Goal: Task Accomplishment & Management: Use online tool/utility

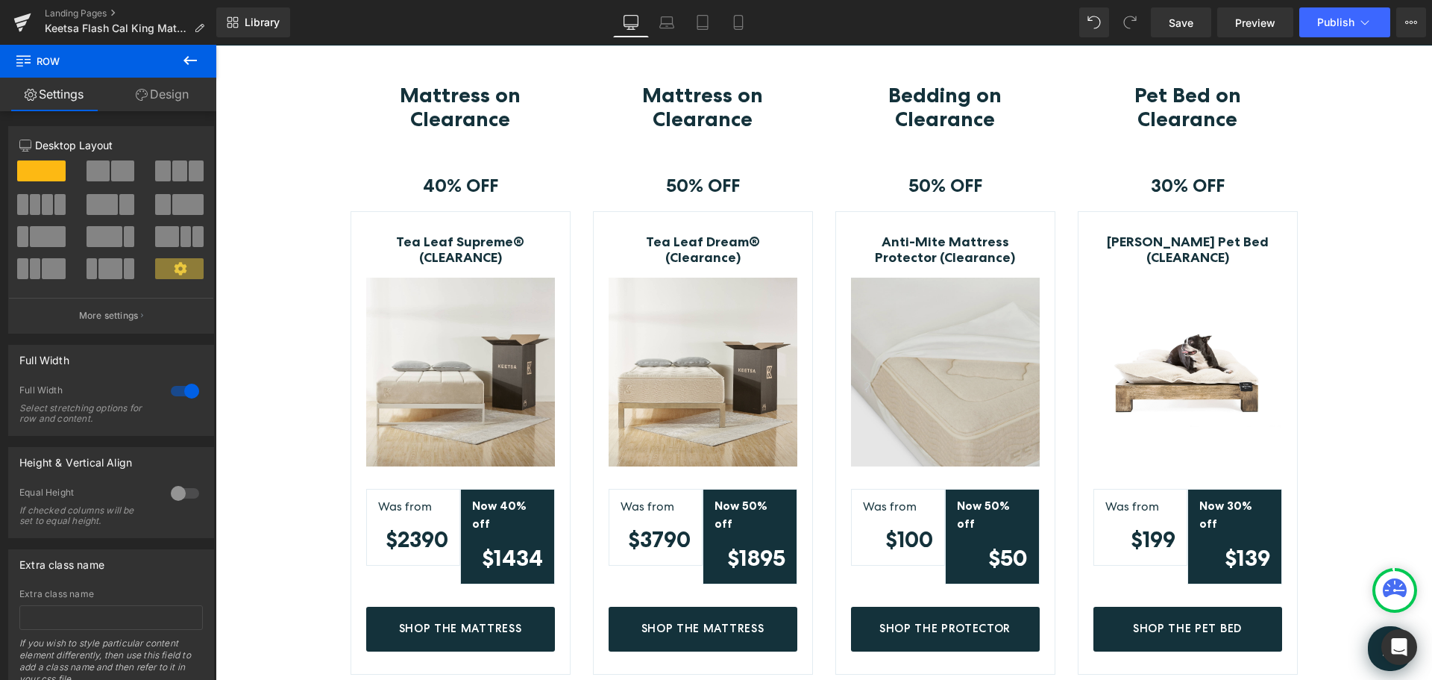
scroll to position [298, 0]
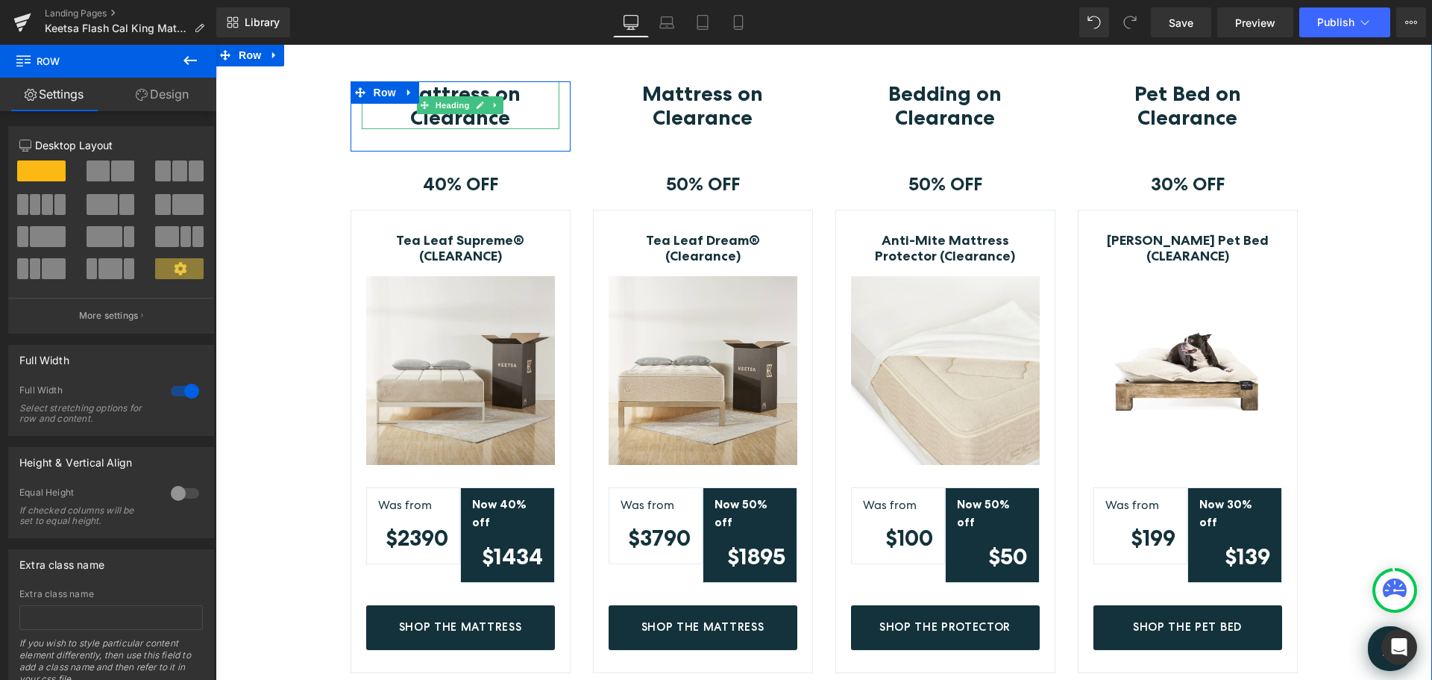
drag, startPoint x: 509, startPoint y: 119, endPoint x: 467, endPoint y: 116, distance: 41.8
click at [509, 119] on h3 "Mattress on Clearance" at bounding box center [461, 105] width 198 height 48
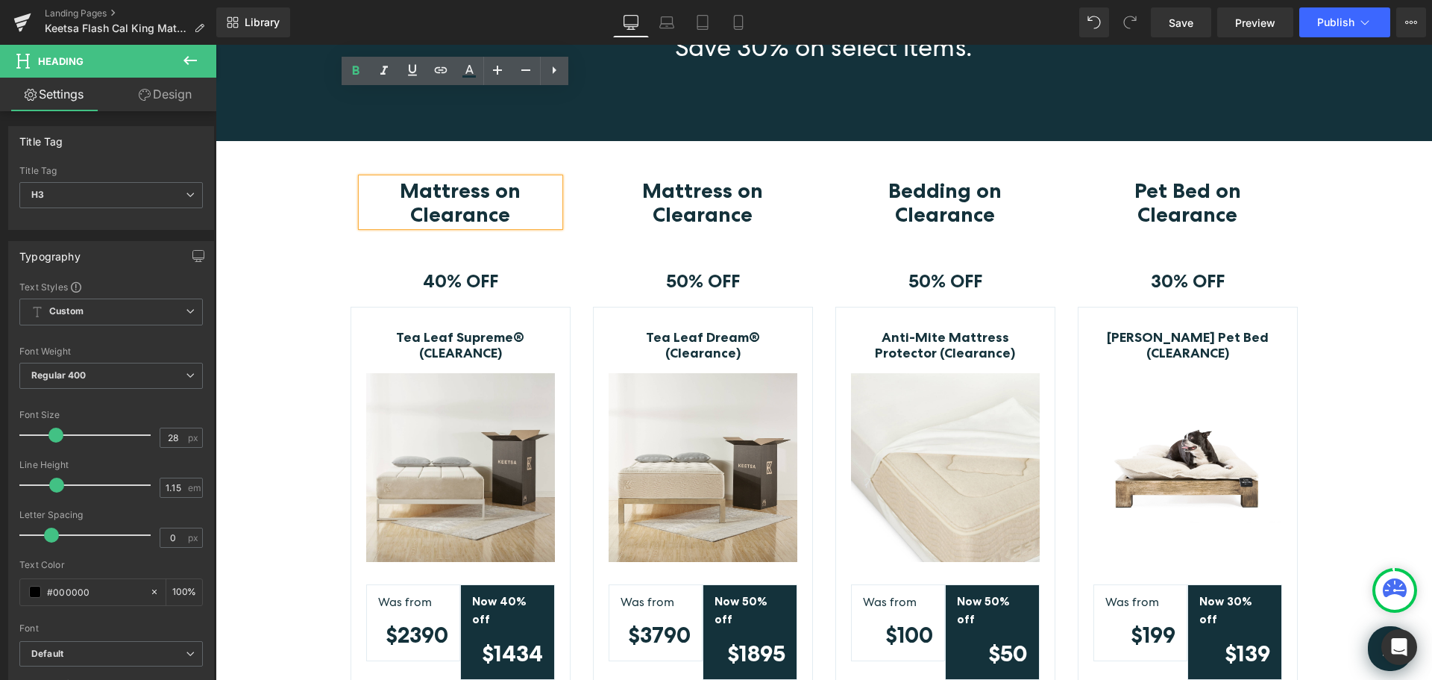
scroll to position [149, 0]
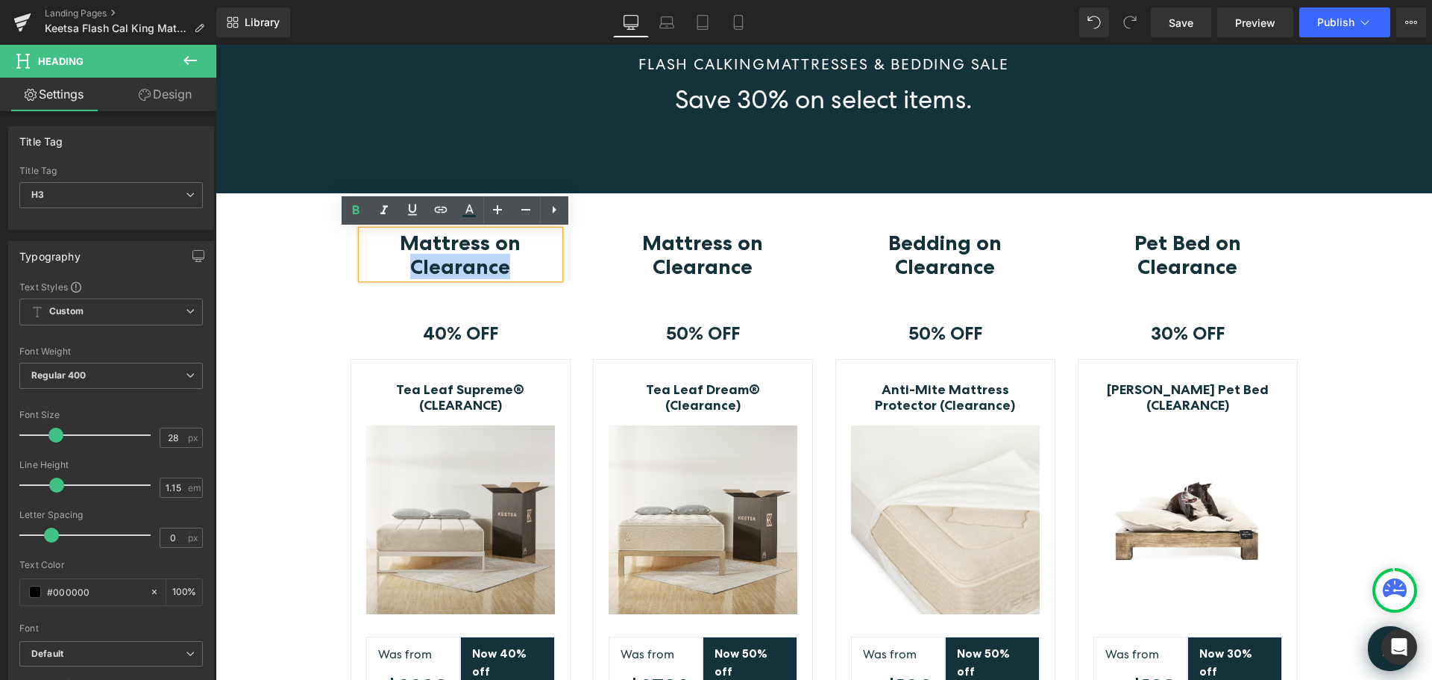
drag, startPoint x: 509, startPoint y: 271, endPoint x: 405, endPoint y: 261, distance: 104.9
click at [405, 261] on h3 "Mattress on Clearance" at bounding box center [461, 254] width 198 height 48
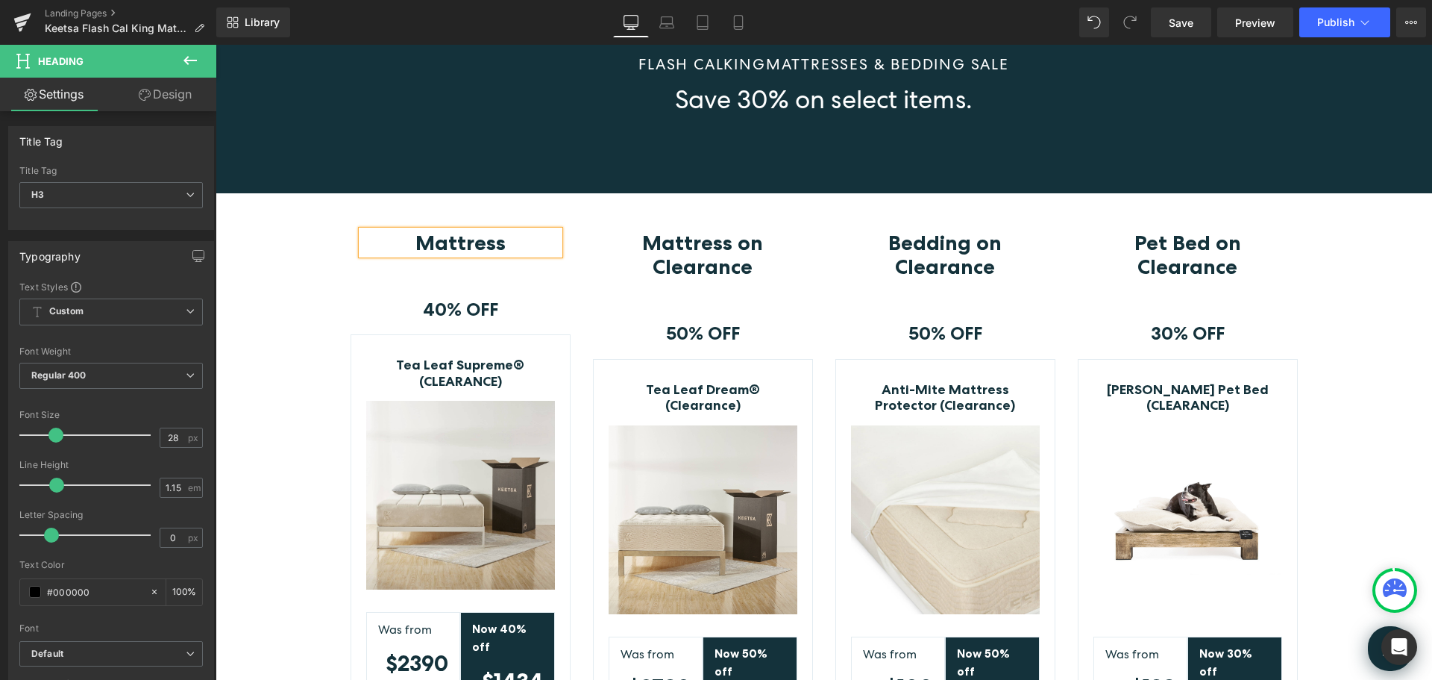
click at [415, 237] on b "Mattress" at bounding box center [460, 242] width 90 height 25
click at [1364, 249] on div "Mattress Heading Row 40% OFF Text Block Row Tea Leaf Supreme® (CLEARANCE) (P) T…" at bounding box center [824, 526] width 1217 height 592
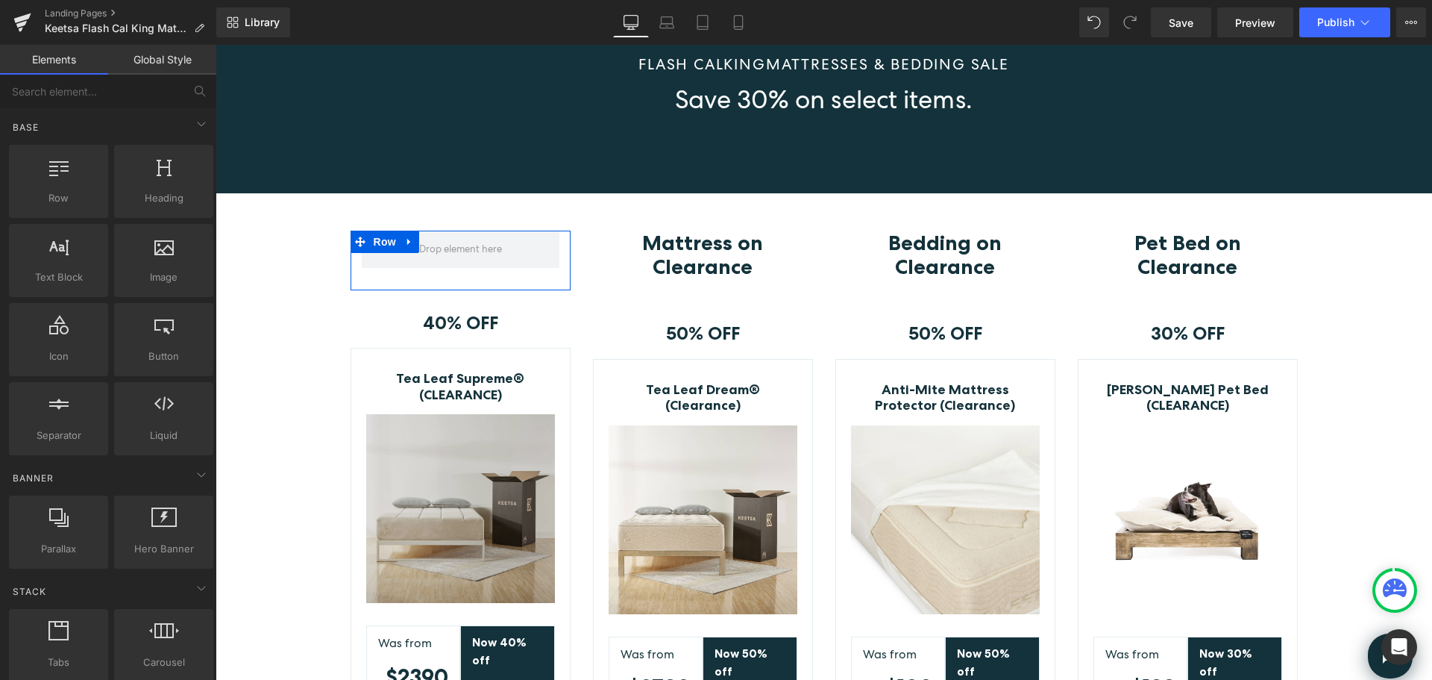
drag, startPoint x: 716, startPoint y: 460, endPoint x: 501, endPoint y: 415, distance: 220.2
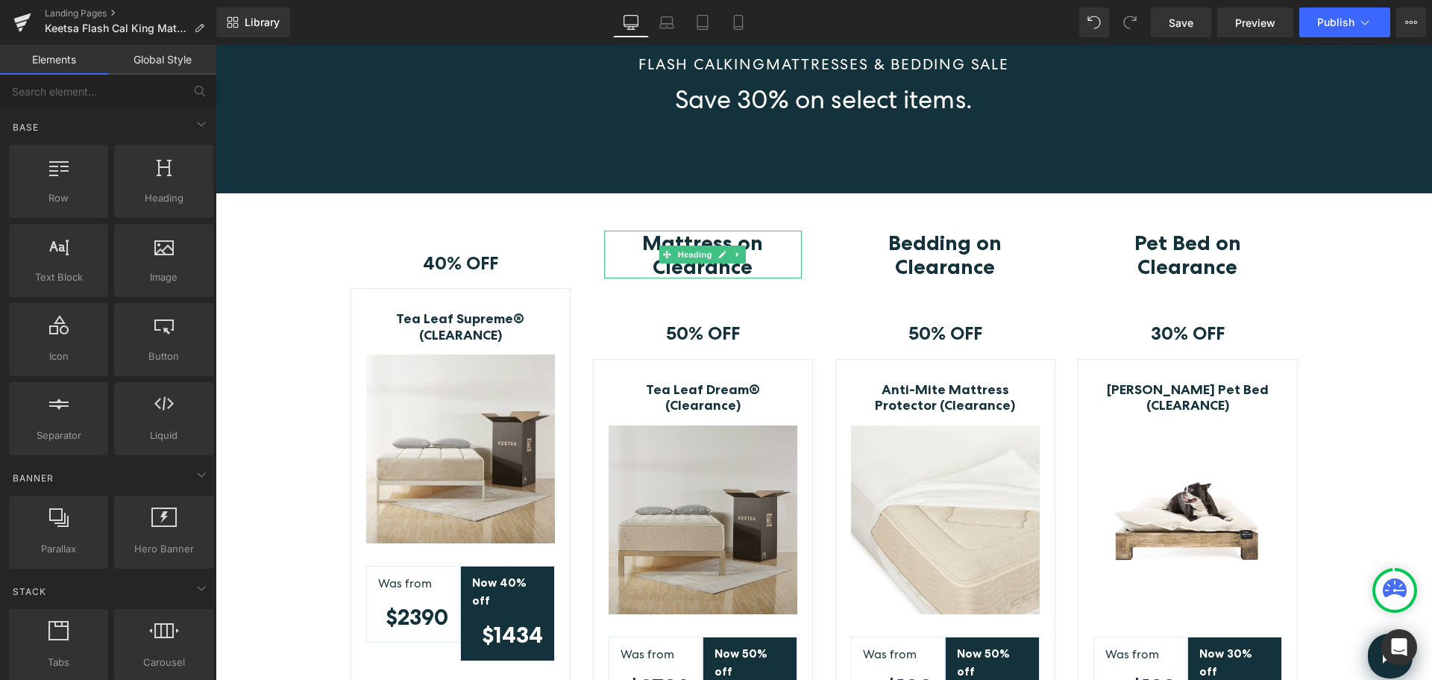
drag, startPoint x: 935, startPoint y: 460, endPoint x: 719, endPoint y: 413, distance: 220.6
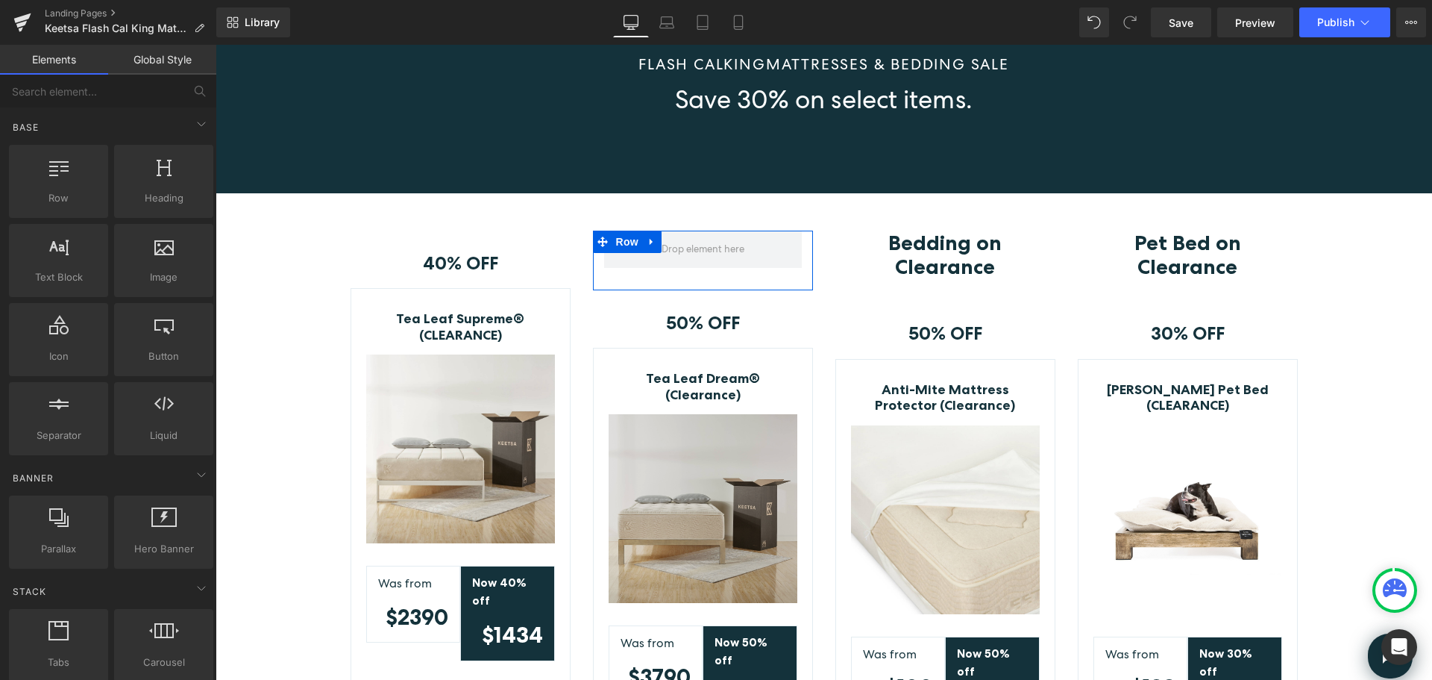
drag, startPoint x: 945, startPoint y: 460, endPoint x: 730, endPoint y: 411, distance: 220.4
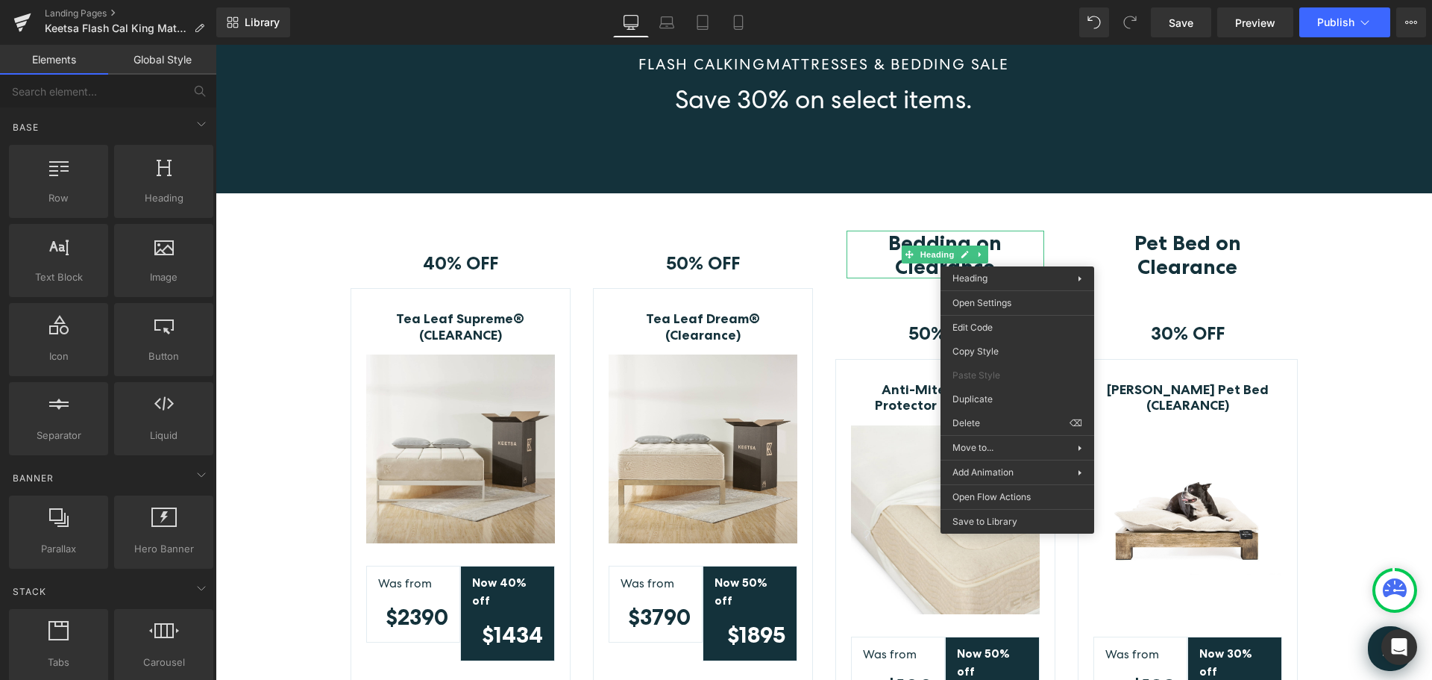
drag, startPoint x: 1198, startPoint y: 462, endPoint x: 989, endPoint y: 377, distance: 225.8
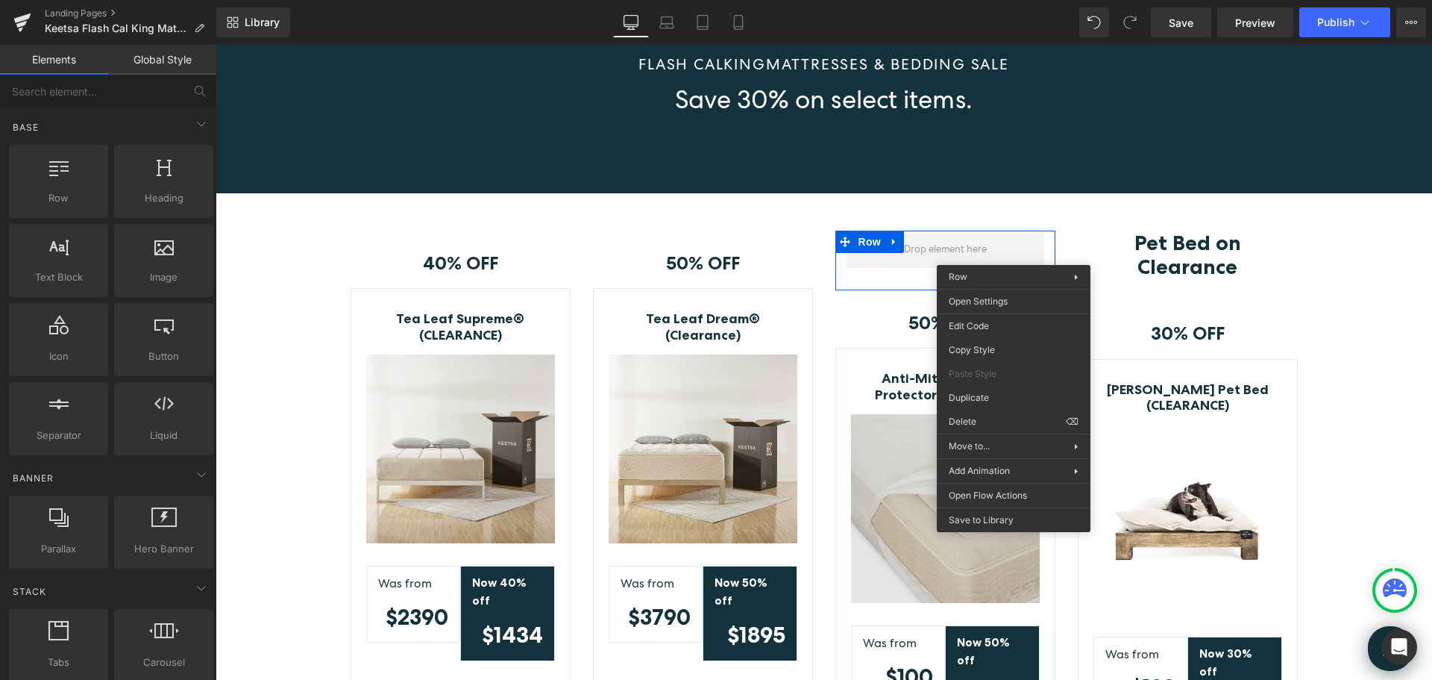
drag, startPoint x: 1211, startPoint y: 463, endPoint x: 1006, endPoint y: 398, distance: 215.2
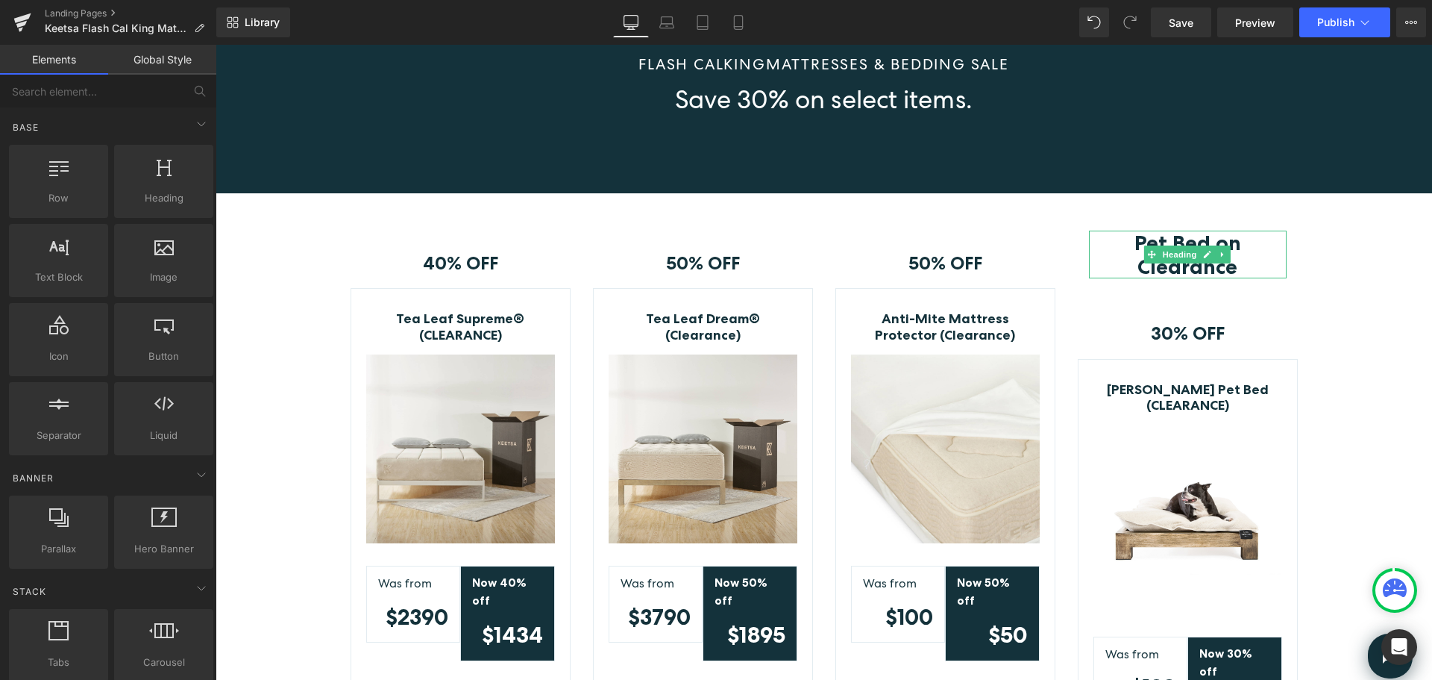
drag, startPoint x: 1408, startPoint y: 462, endPoint x: 1194, endPoint y: 414, distance: 220.1
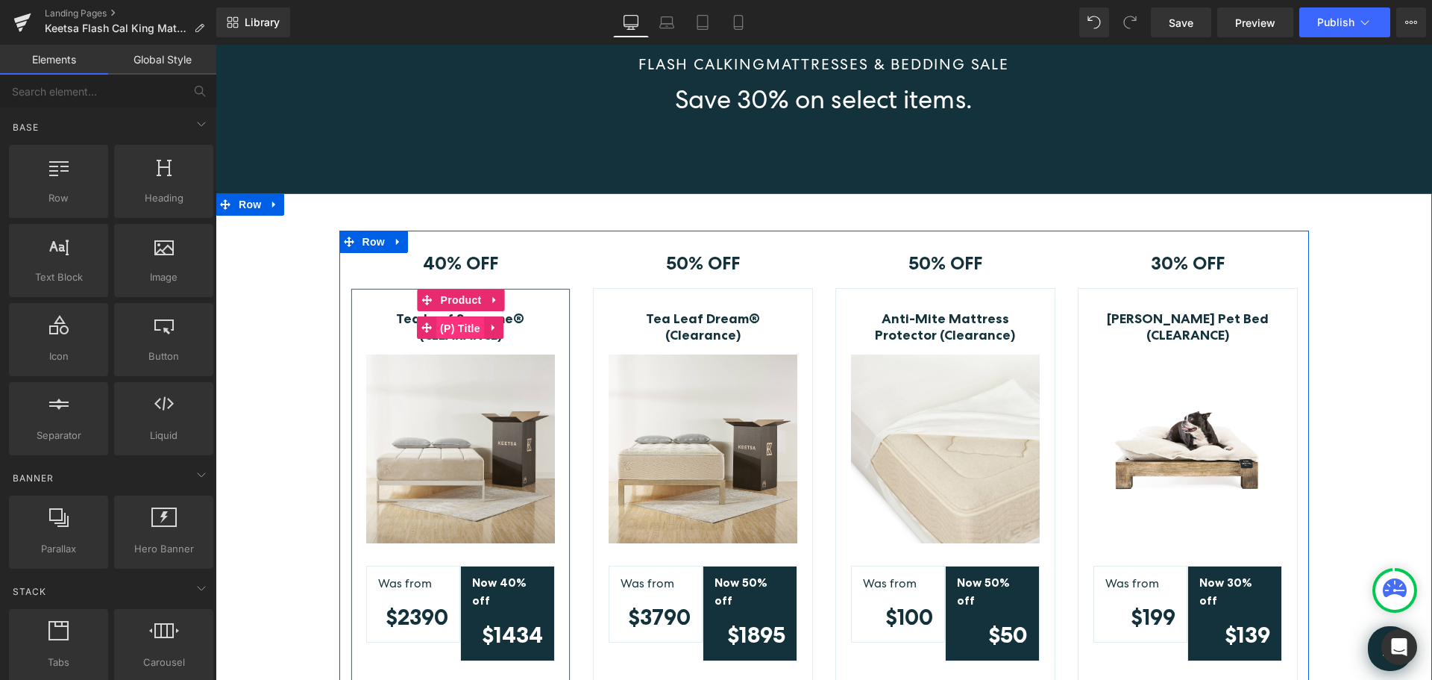
click at [460, 326] on span "(P) Title" at bounding box center [460, 328] width 48 height 22
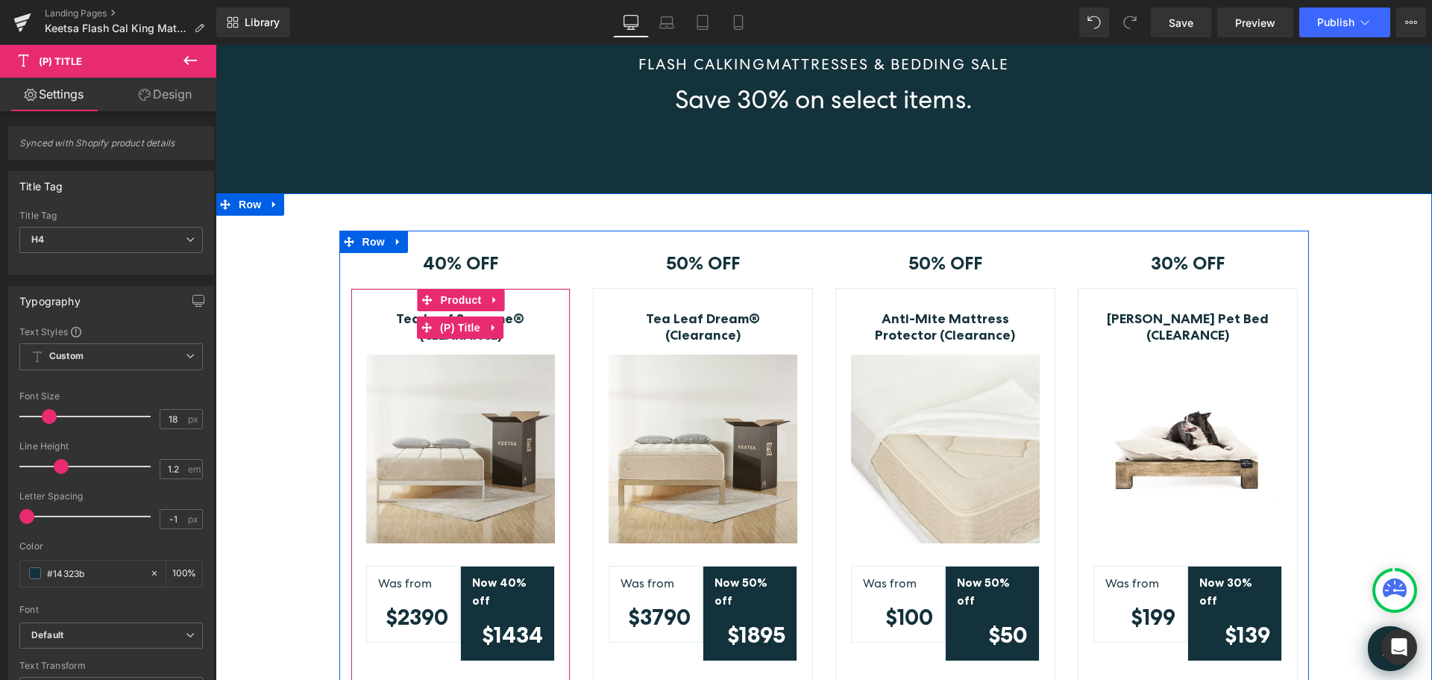
click at [506, 316] on link "Tea Leaf Supreme® (CLEARANCE)" at bounding box center [460, 327] width 189 height 32
click at [451, 296] on span "Product" at bounding box center [461, 300] width 48 height 22
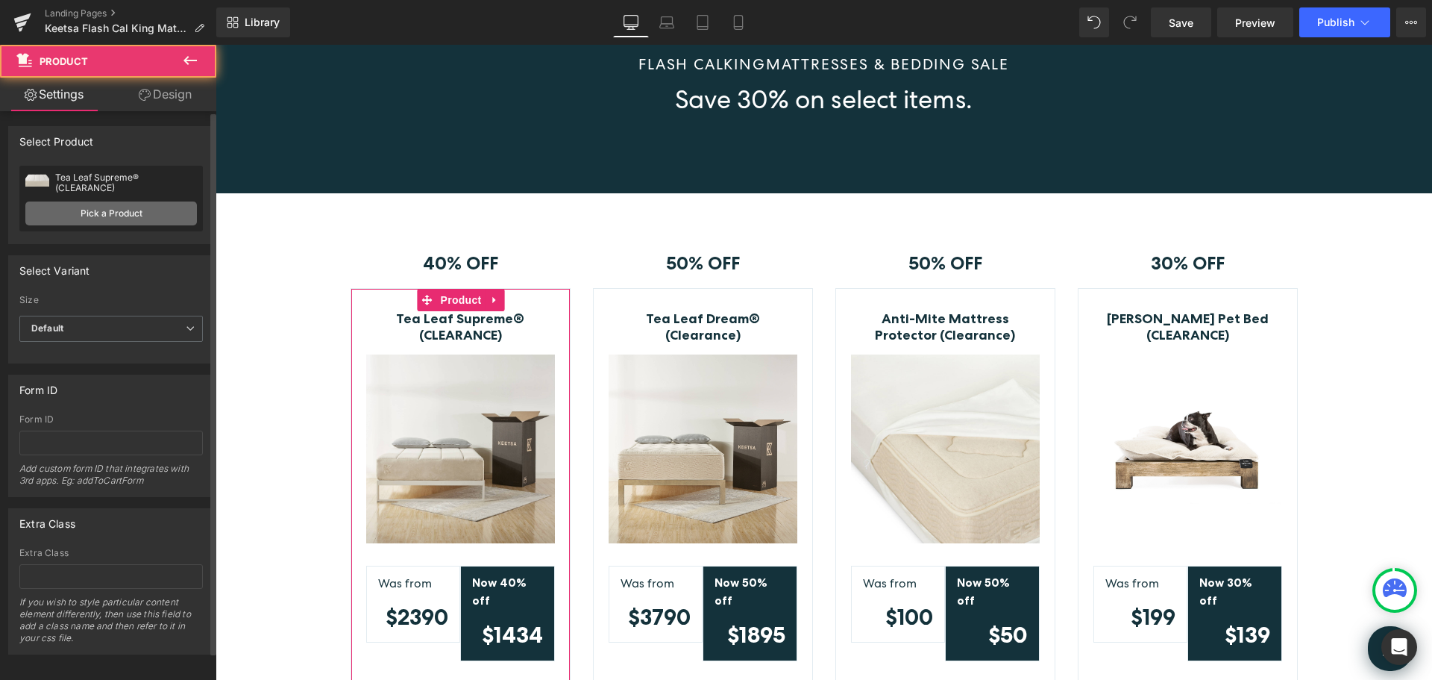
click at [139, 219] on link "Pick a Product" at bounding box center [111, 213] width 172 height 24
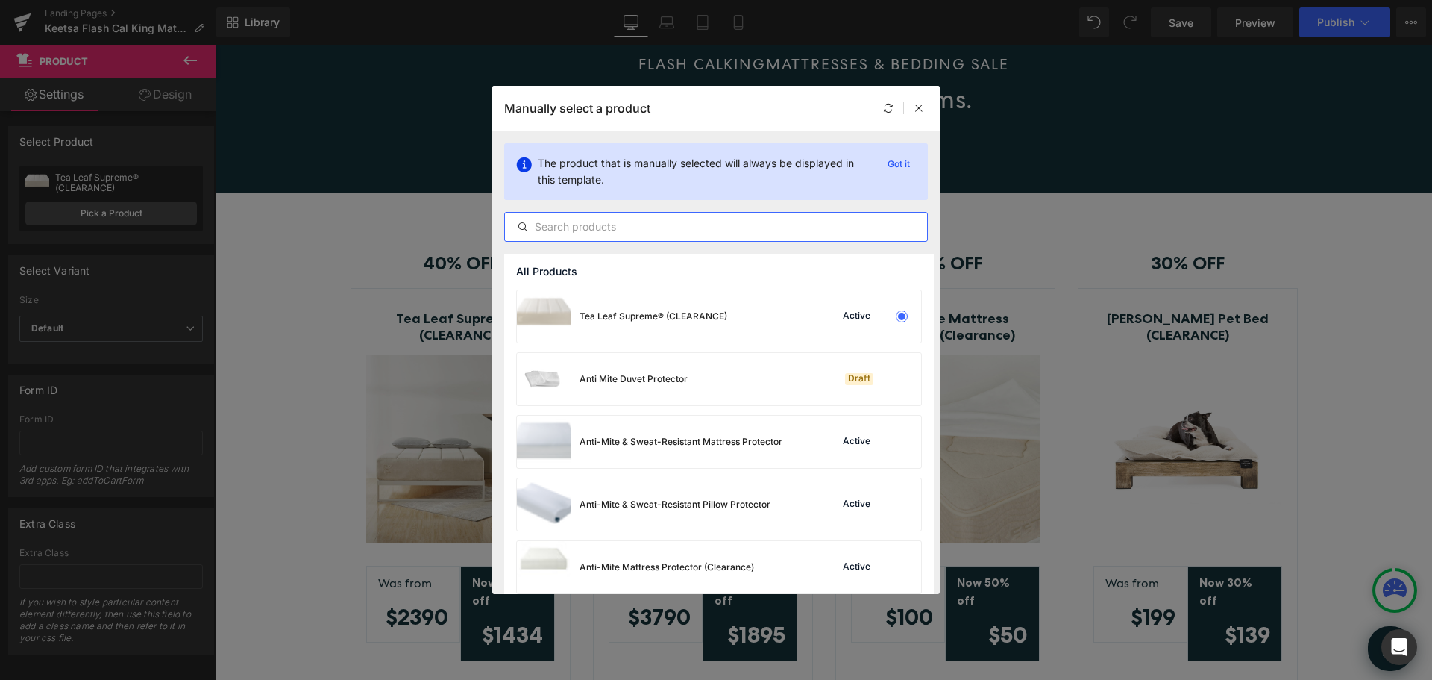
click at [673, 228] on input "text" at bounding box center [716, 227] width 422 height 18
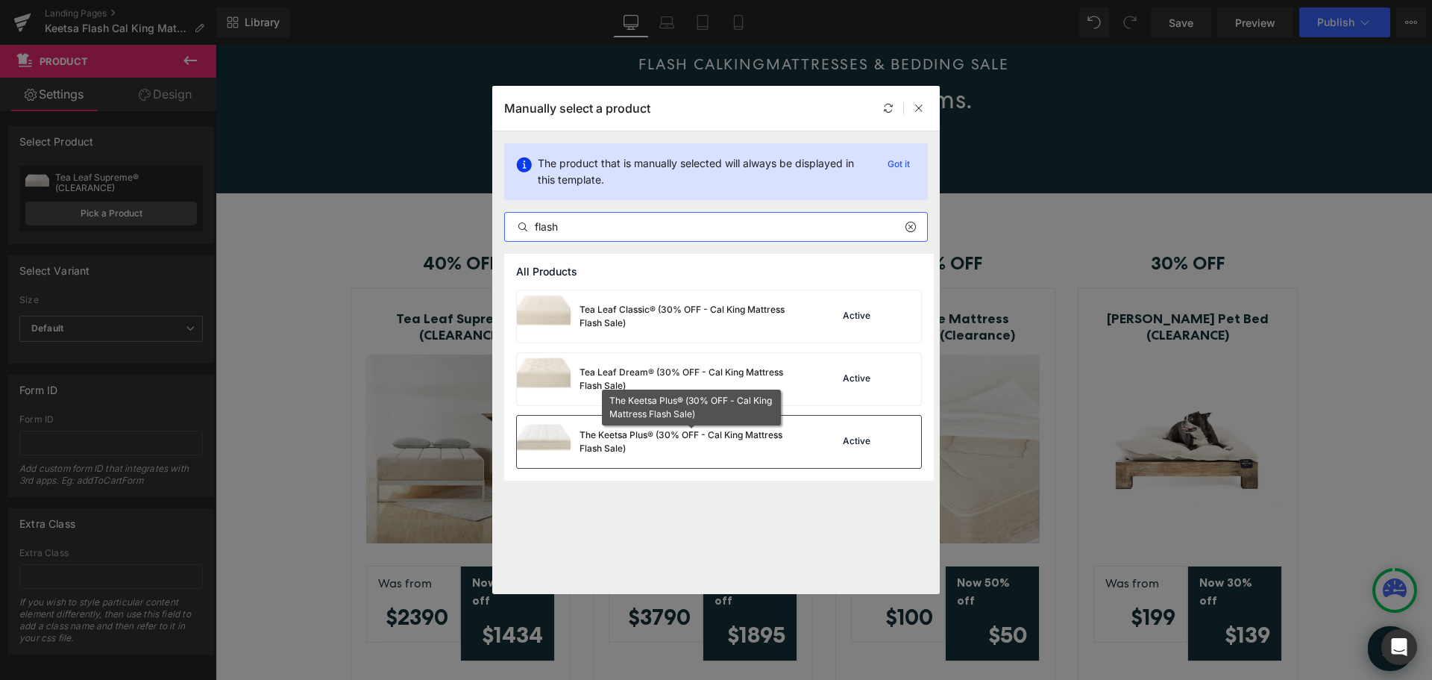
type input "flash"
click at [767, 444] on div "The Keetsa Plus® (30% OFF - Cal King Mattress Flash Sale)" at bounding box center [692, 441] width 224 height 27
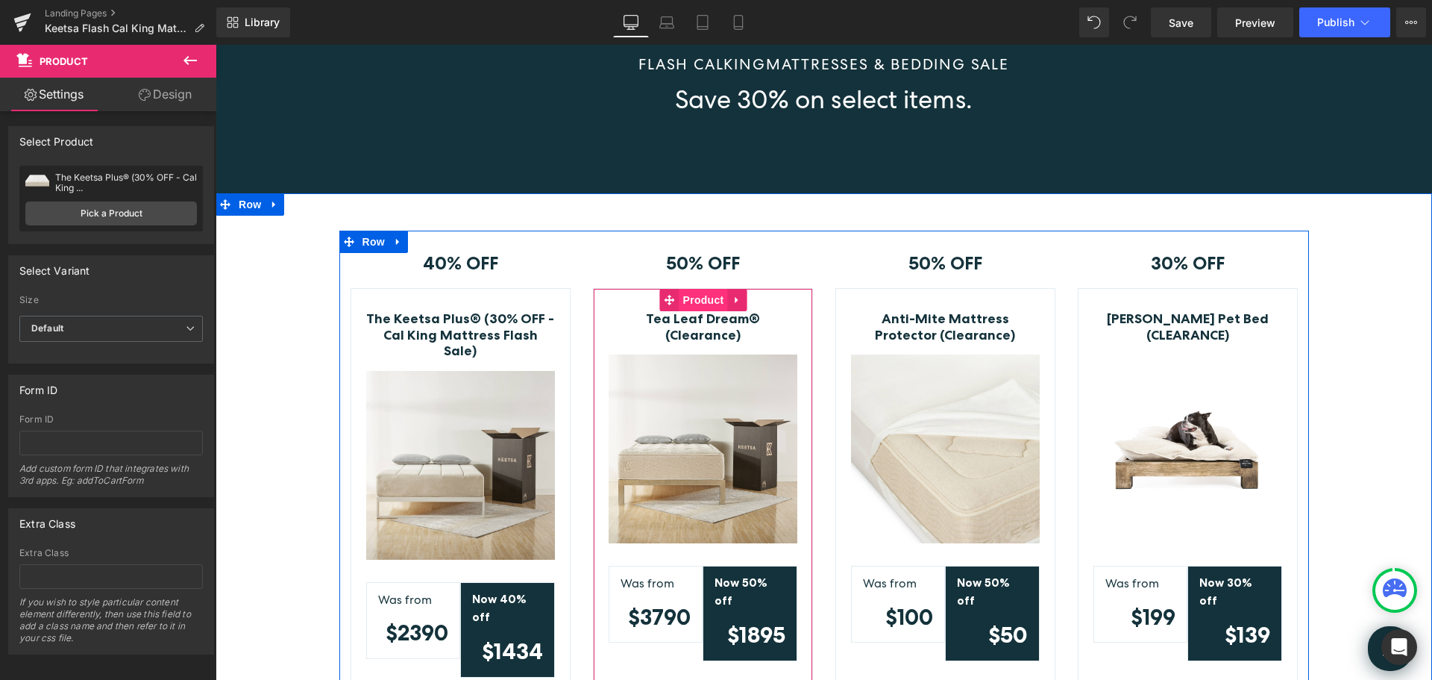
click at [706, 301] on span "Product" at bounding box center [704, 300] width 48 height 22
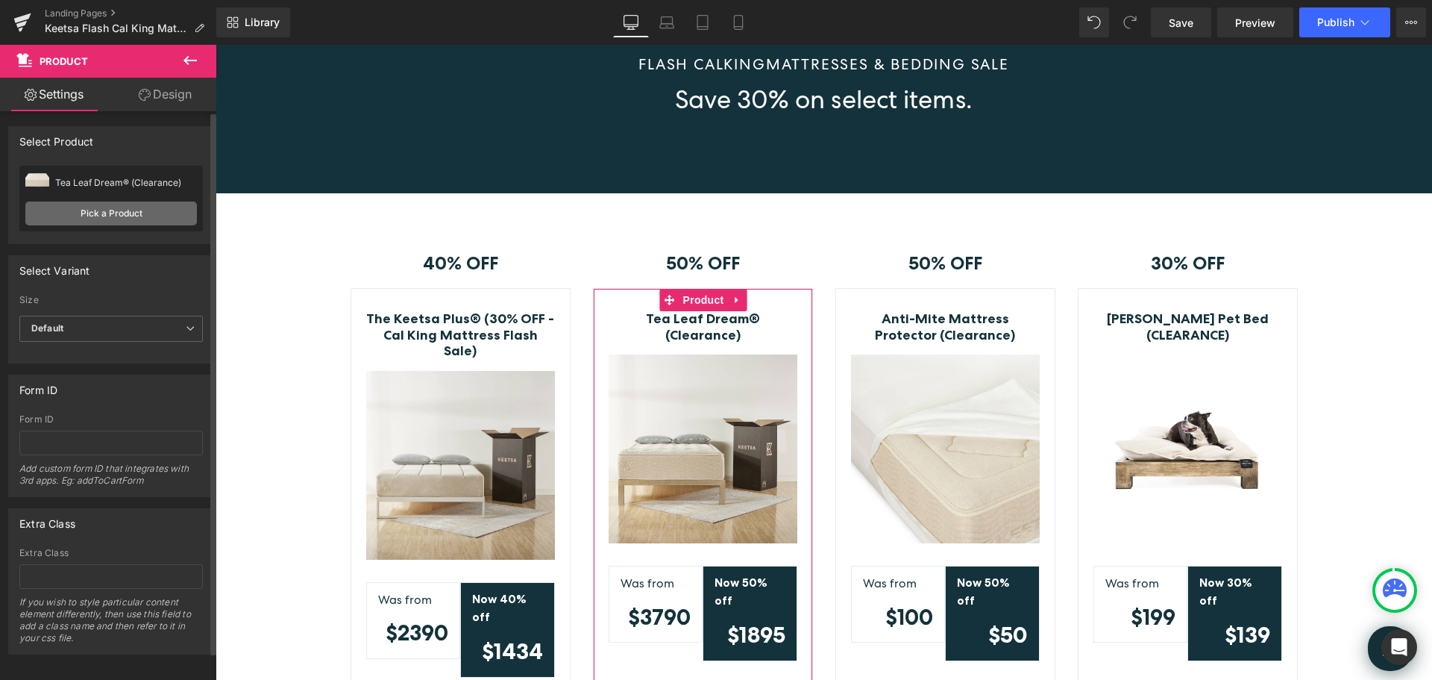
click at [128, 208] on link "Pick a Product" at bounding box center [111, 213] width 172 height 24
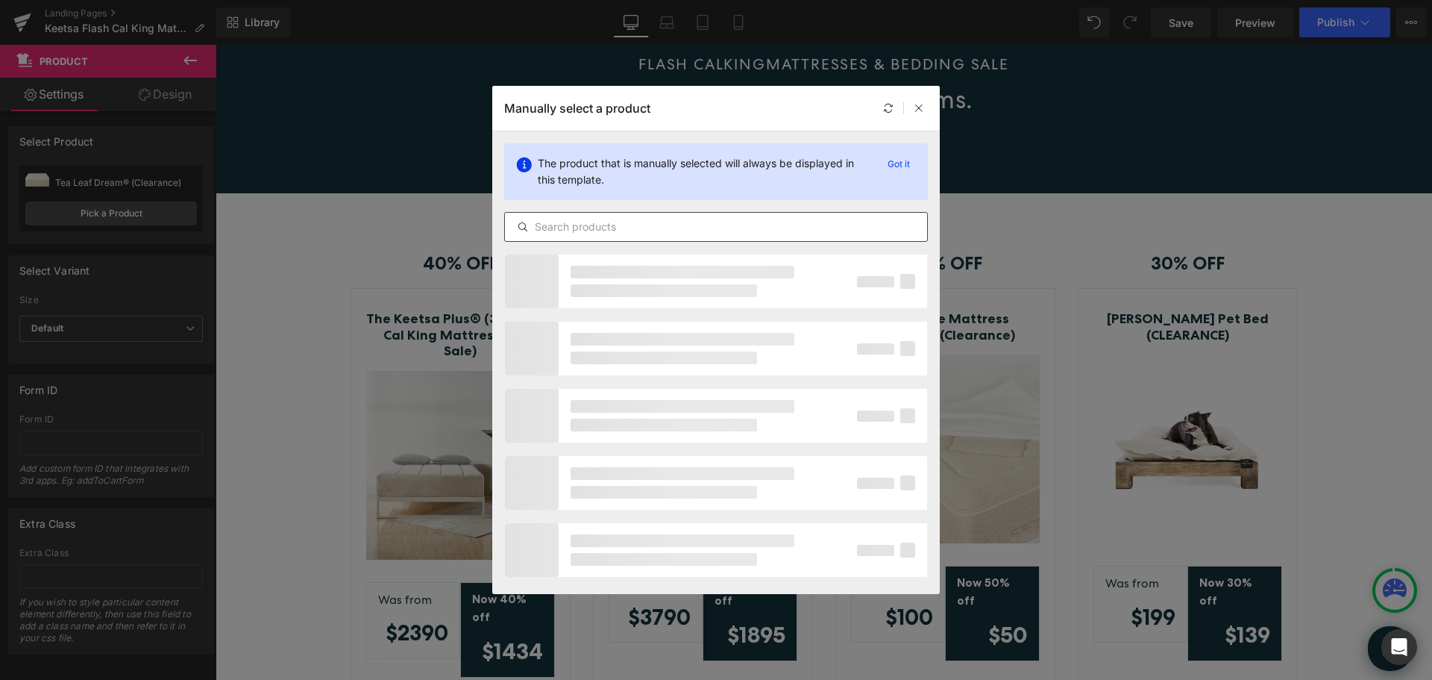
click at [613, 225] on input "text" at bounding box center [716, 227] width 422 height 18
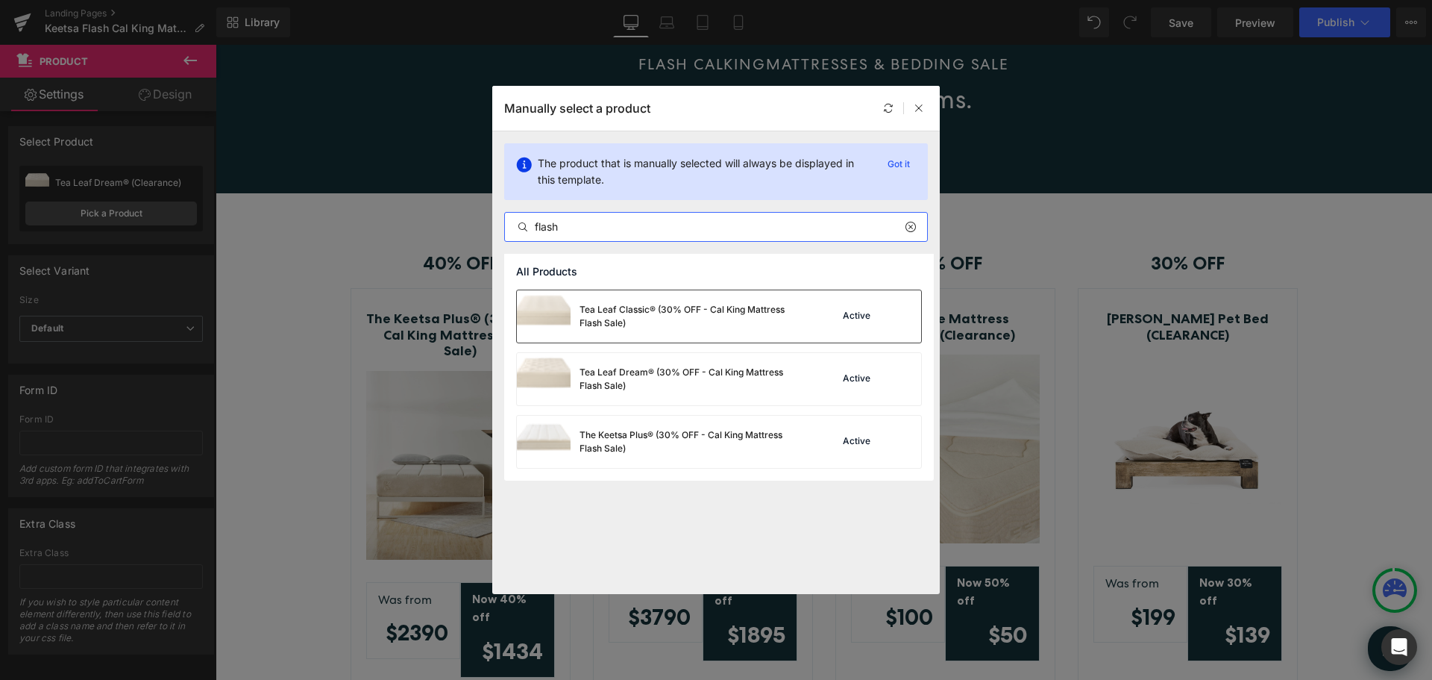
type input "flash"
click at [747, 318] on div "Tea Leaf Classic® (30% OFF - Cal King Mattress Flash Sale)" at bounding box center [692, 316] width 224 height 27
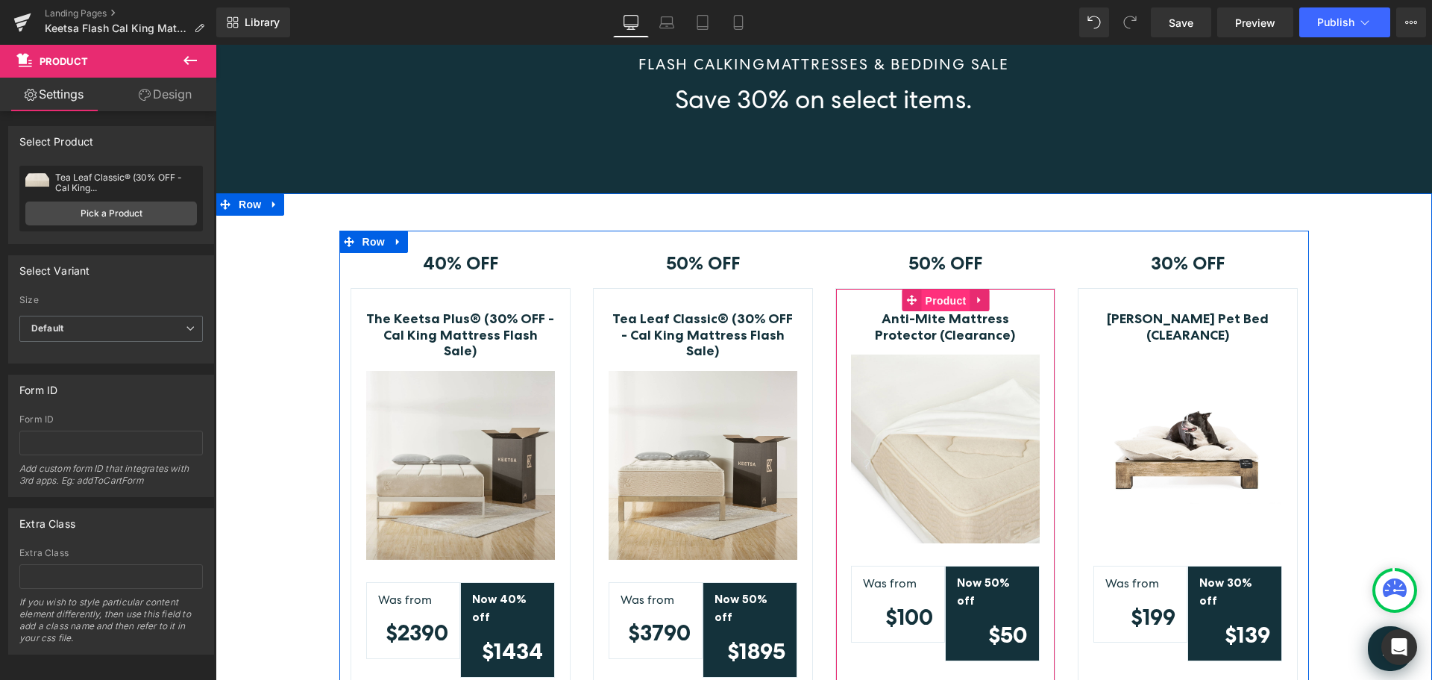
click at [938, 298] on span "Product" at bounding box center [946, 300] width 48 height 22
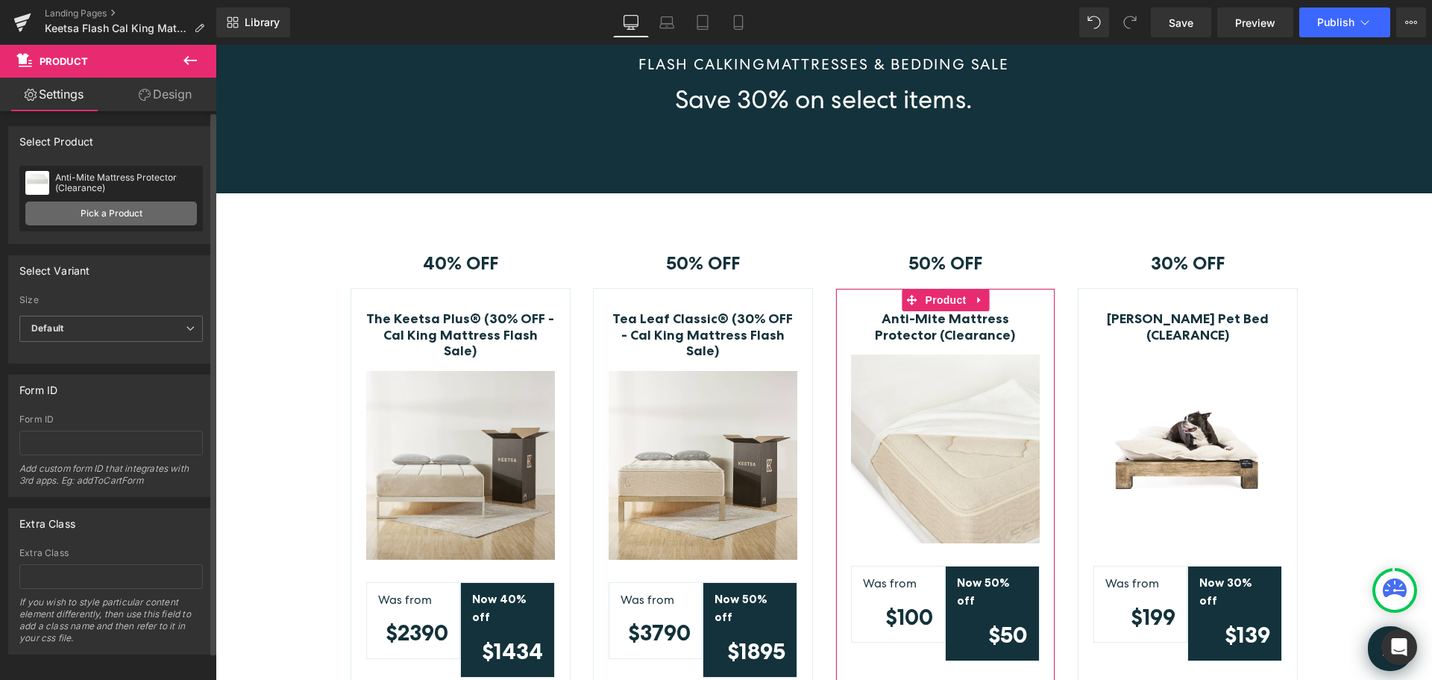
click at [103, 208] on link "Pick a Product" at bounding box center [111, 213] width 172 height 24
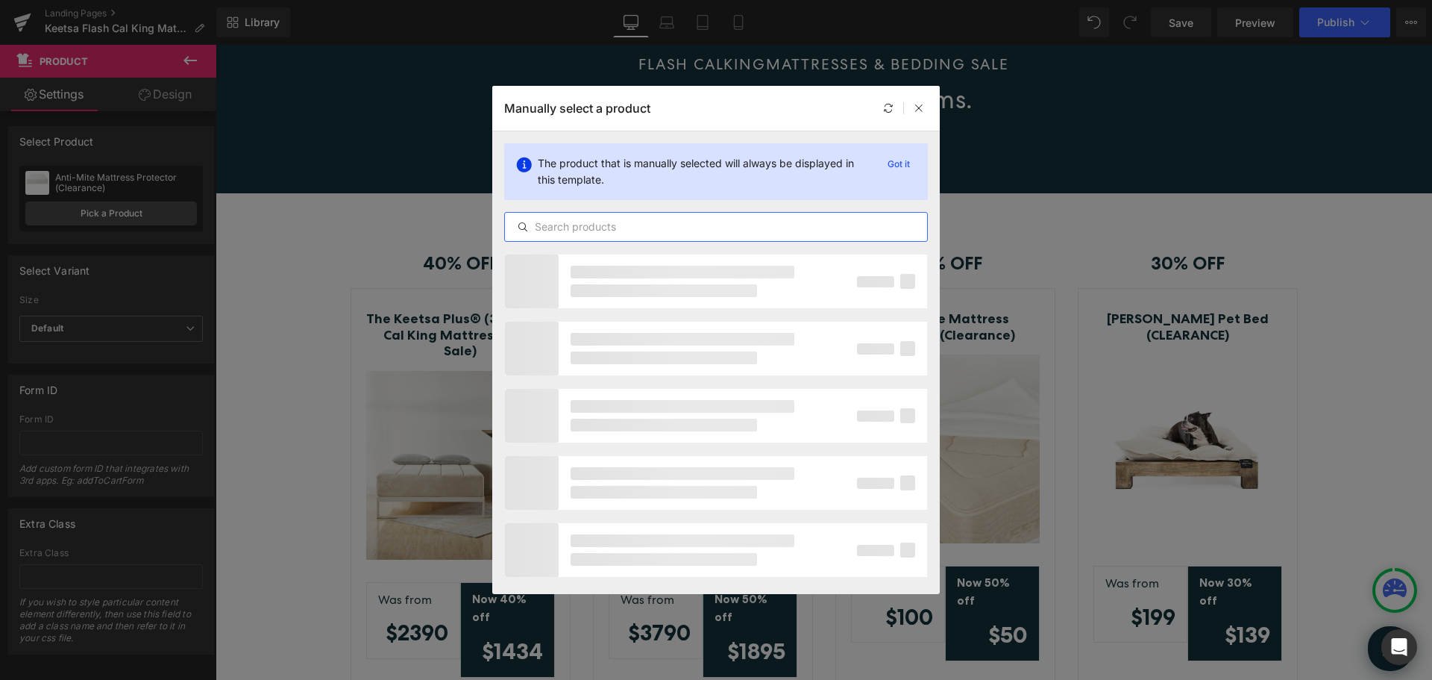
click at [626, 227] on input "text" at bounding box center [716, 227] width 422 height 18
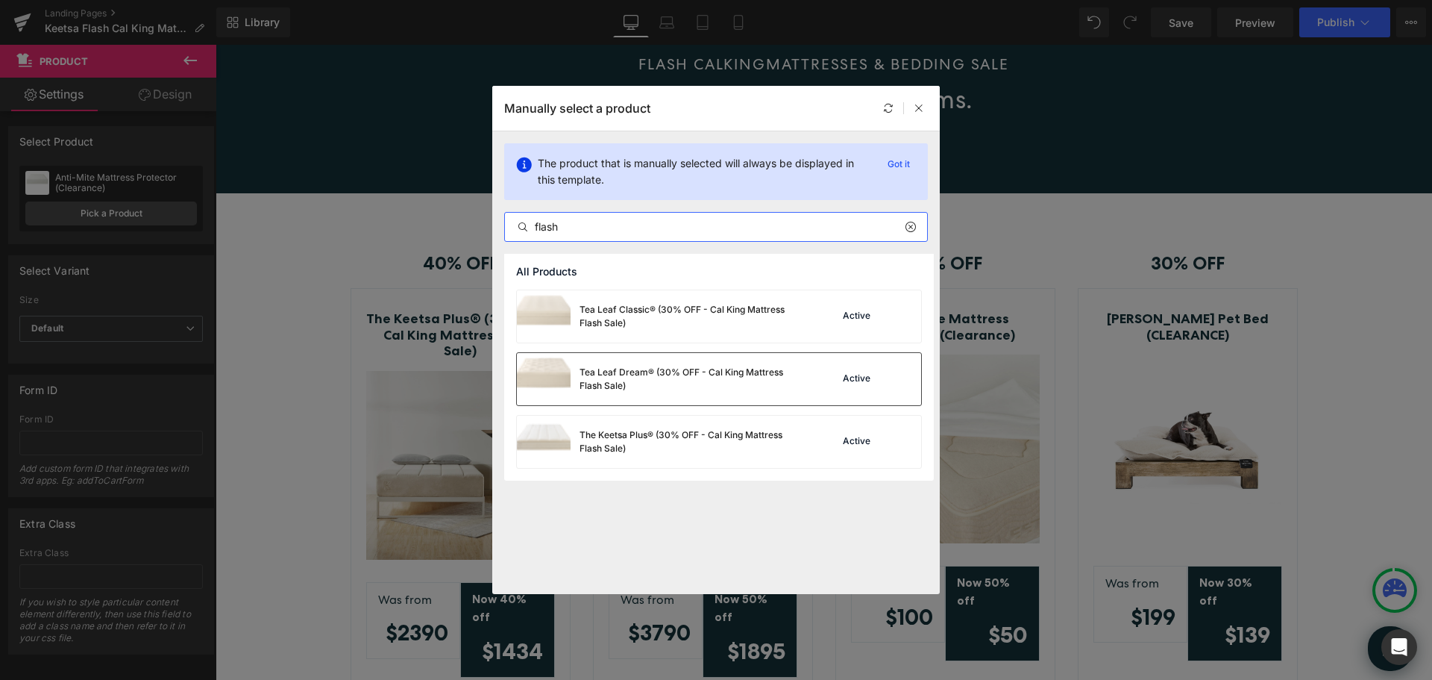
type input "flash"
click at [708, 371] on div "Tea Leaf Dream® (30% OFF - Cal King Mattress Flash Sale)" at bounding box center [692, 379] width 224 height 27
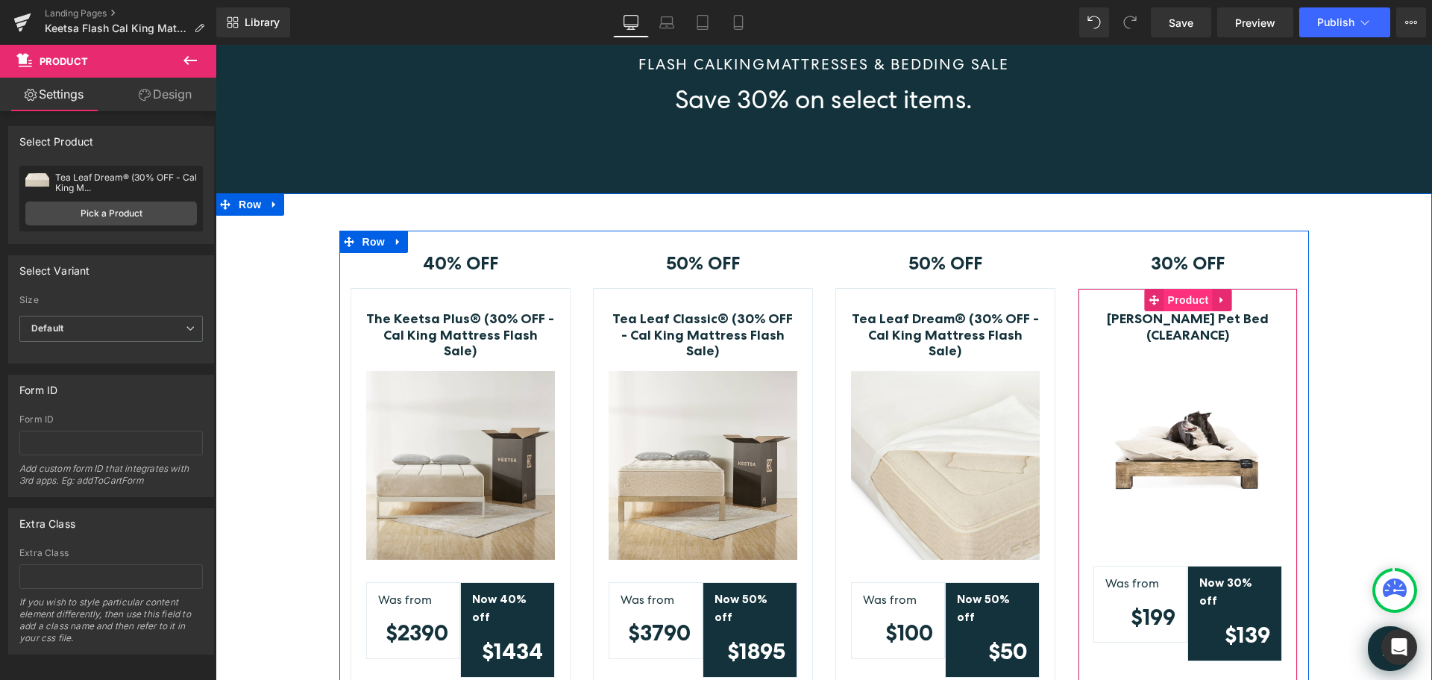
click at [1174, 298] on span "Product" at bounding box center [1188, 300] width 48 height 22
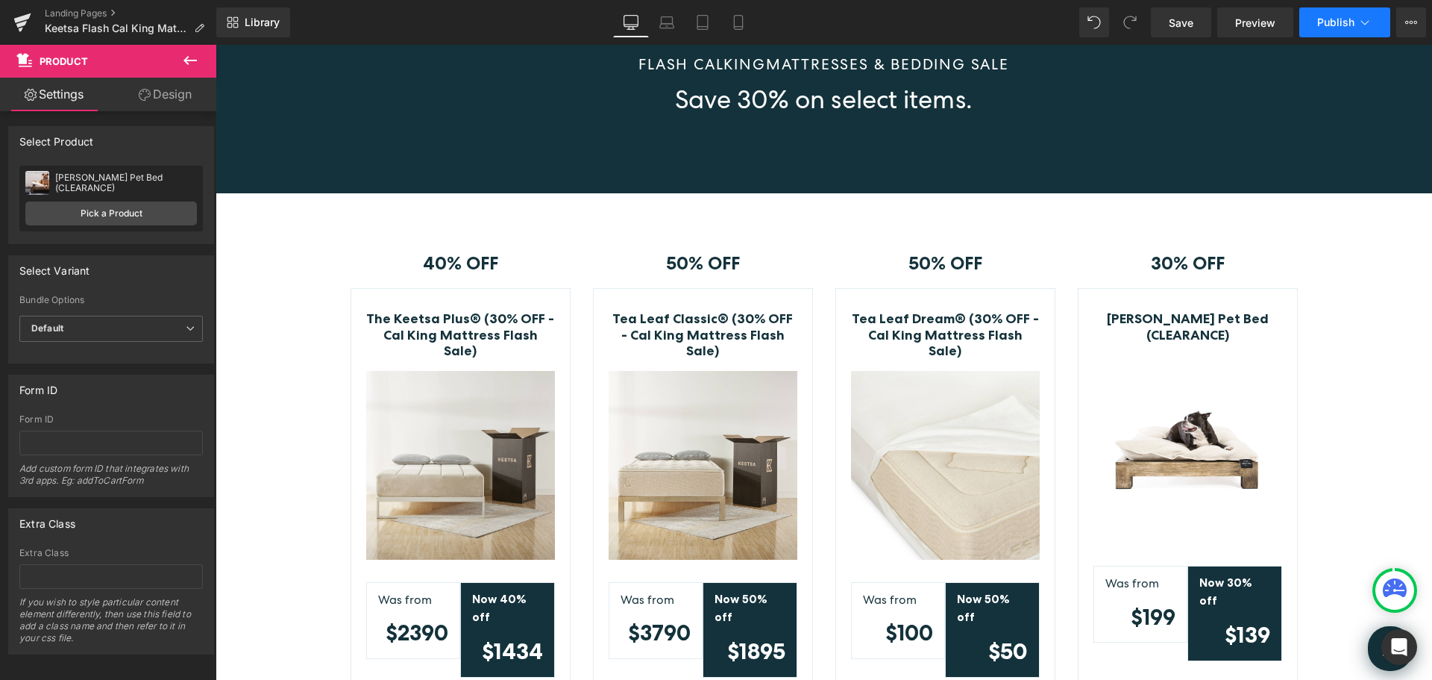
click at [1331, 20] on span "Publish" at bounding box center [1335, 22] width 37 height 12
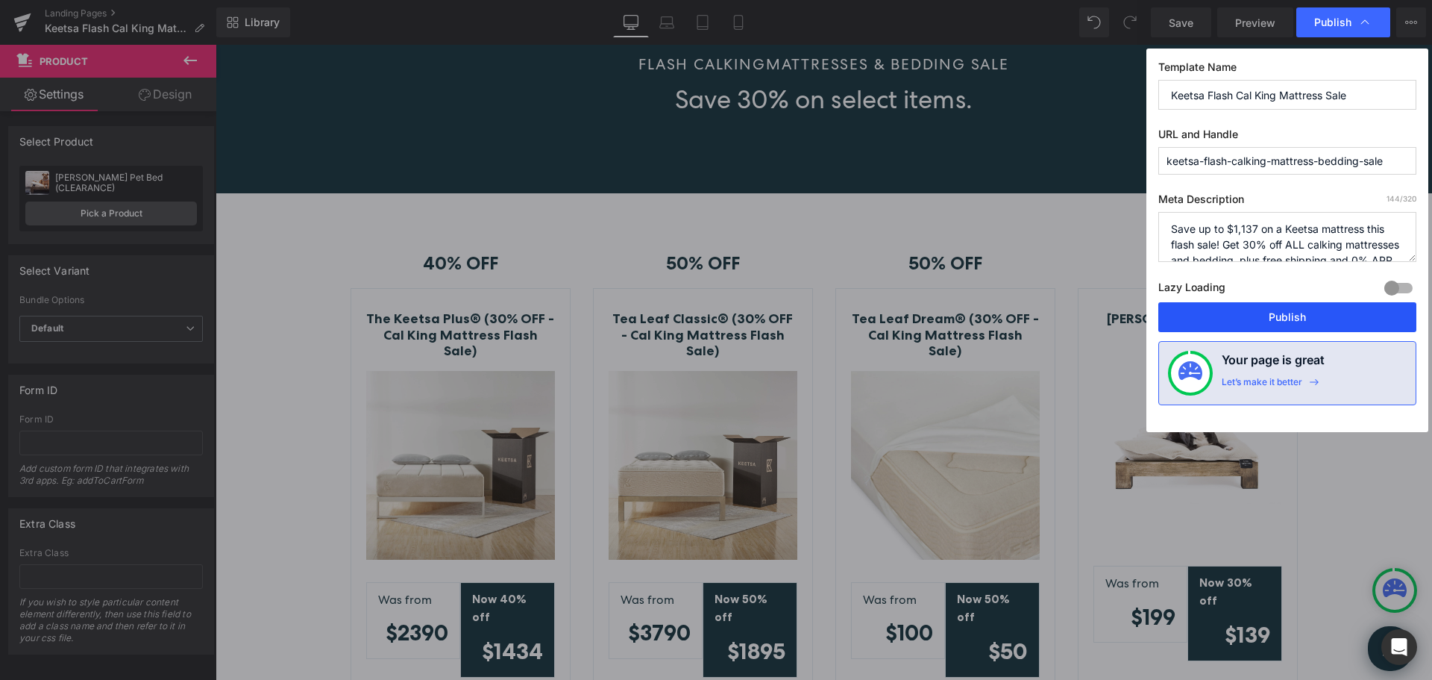
click at [1304, 308] on button "Publish" at bounding box center [1287, 317] width 258 height 30
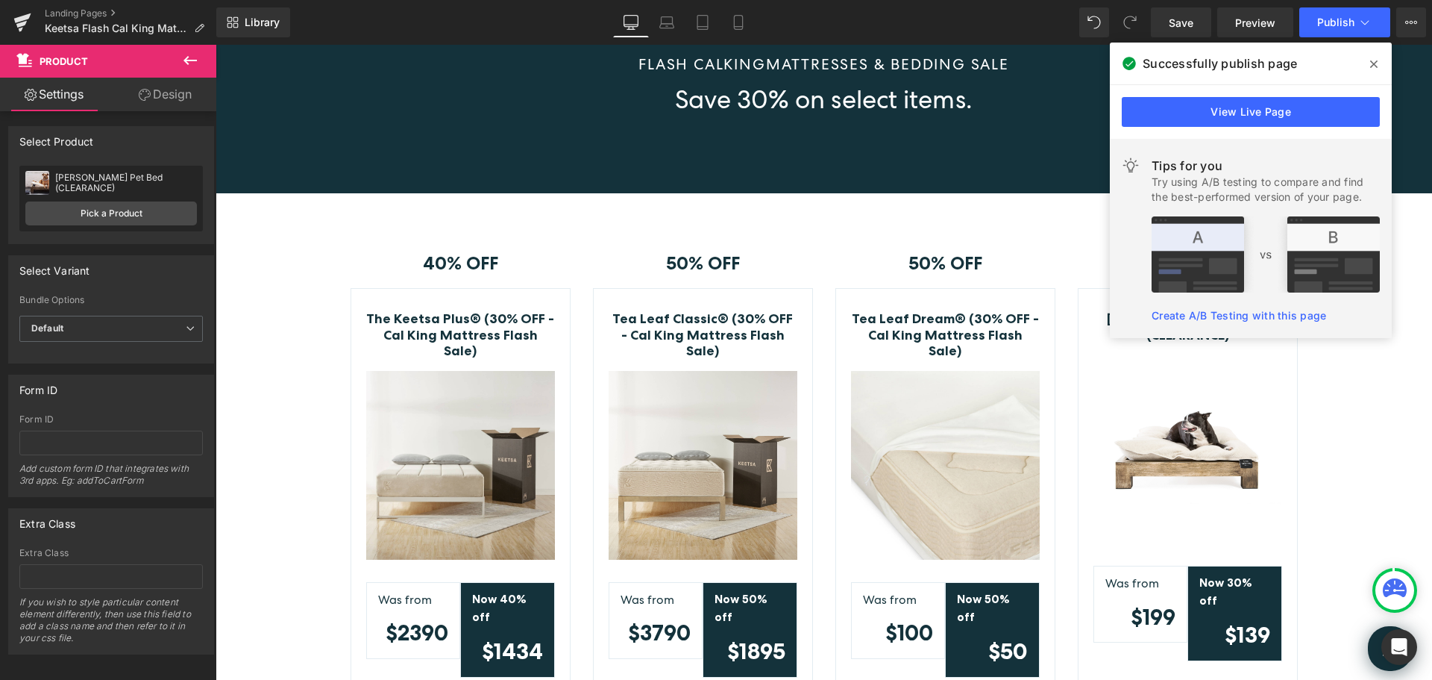
click at [1371, 65] on icon at bounding box center [1373, 64] width 7 height 12
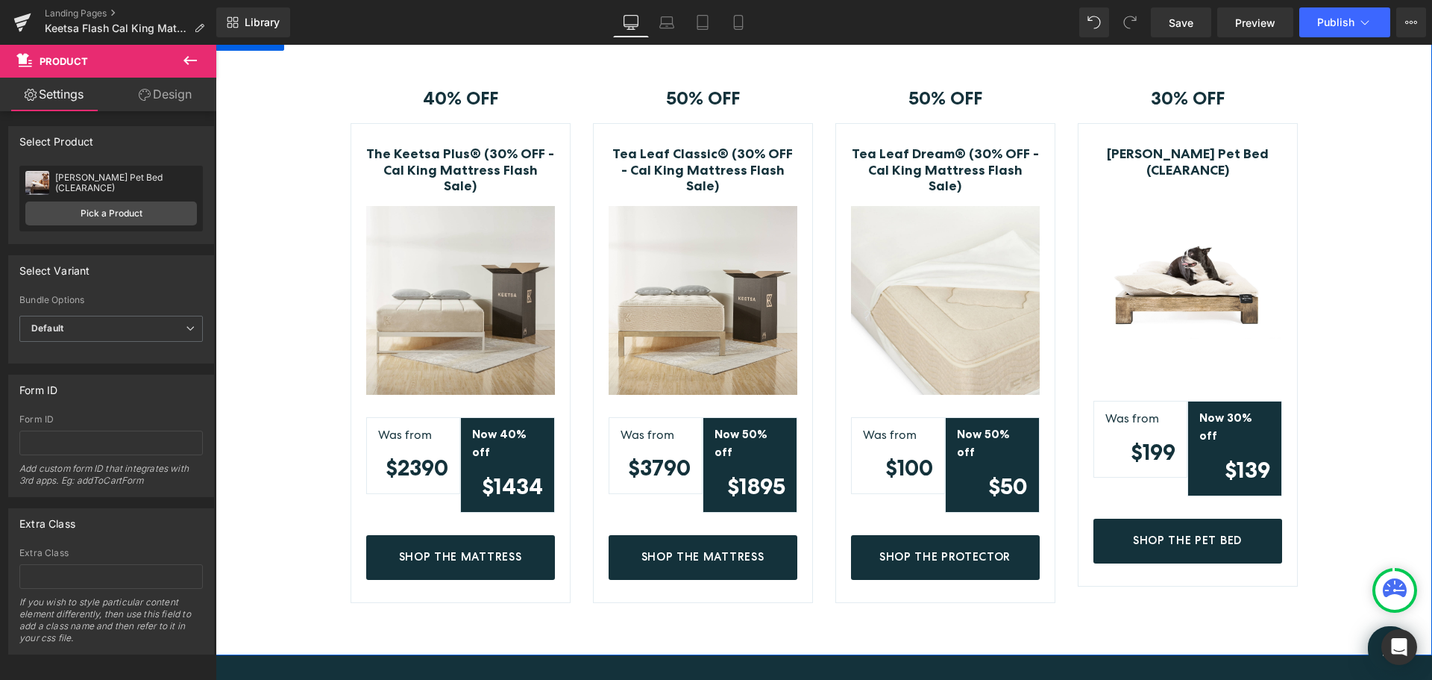
scroll to position [149, 0]
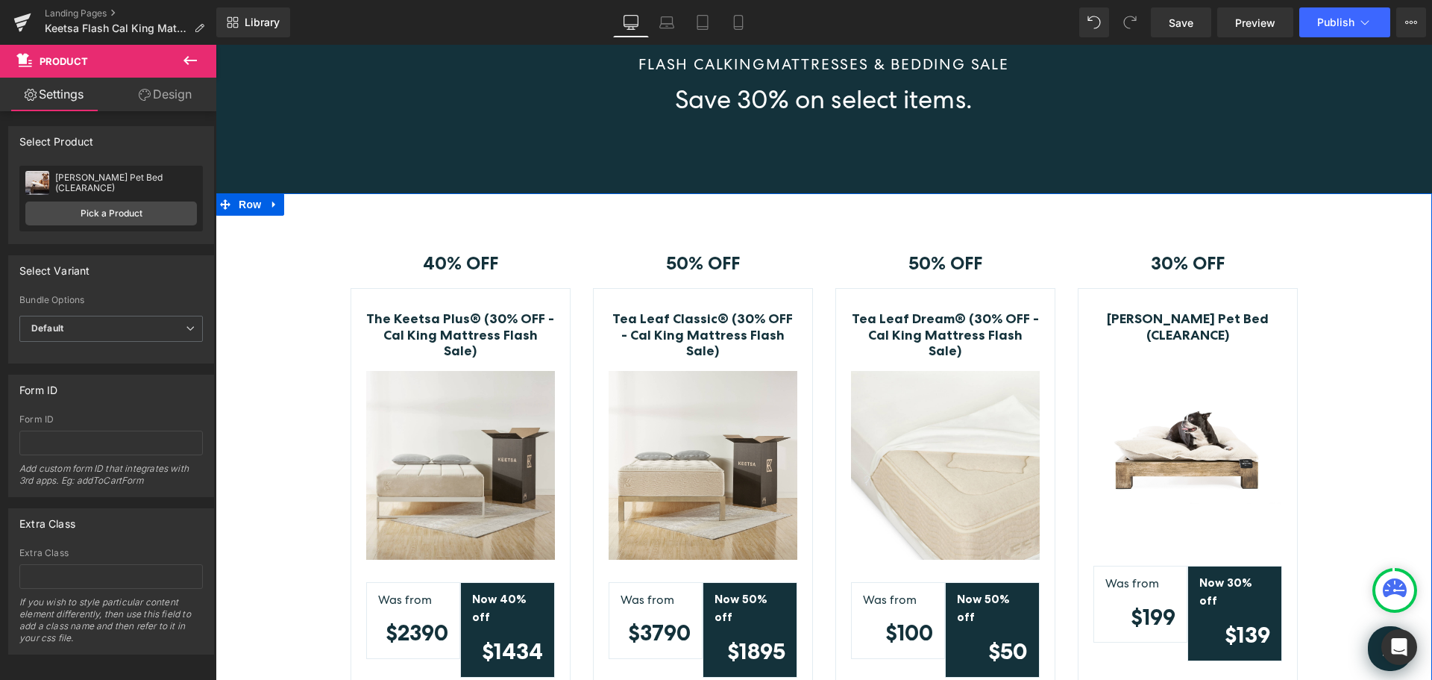
click at [1337, 342] on div "40% OFF Text Block Row The Keetsa Plus® (30% OFF - Cal King Mattress Flash Sale…" at bounding box center [824, 498] width 1217 height 537
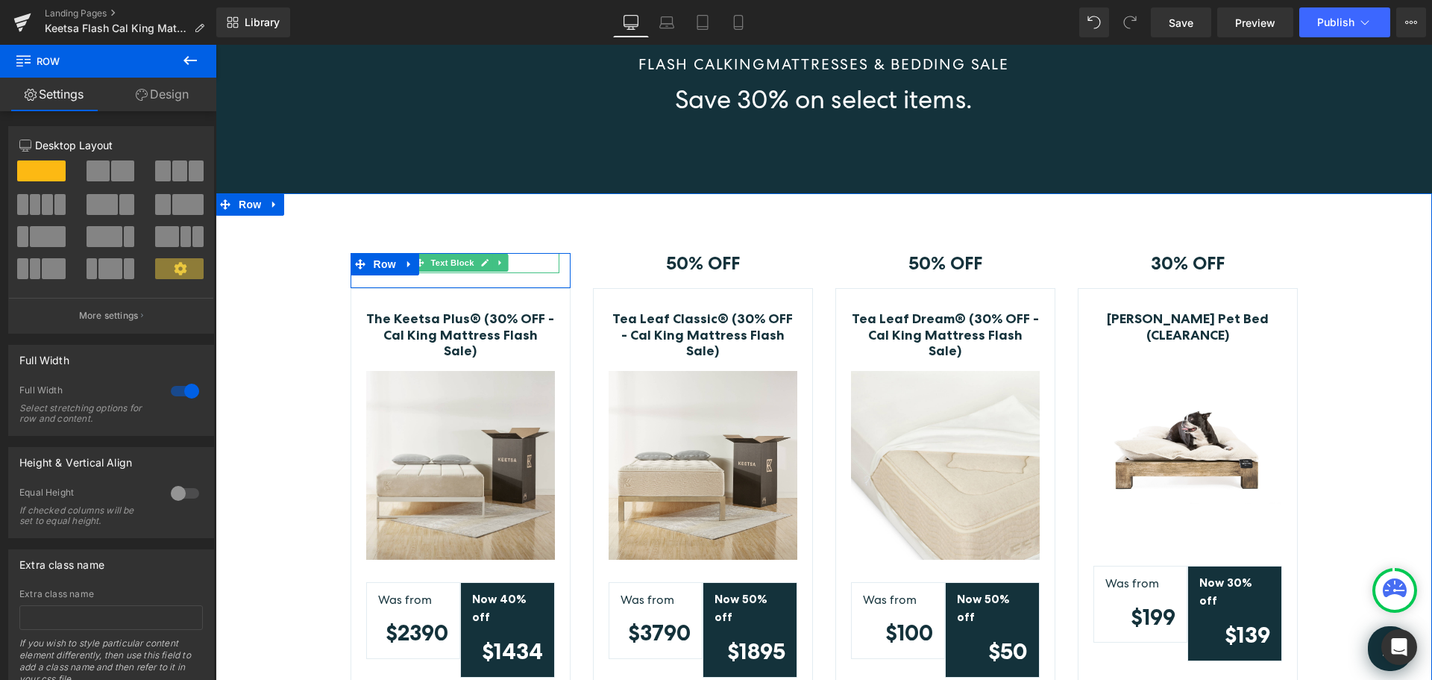
click at [533, 265] on p "40% OFF" at bounding box center [461, 263] width 198 height 21
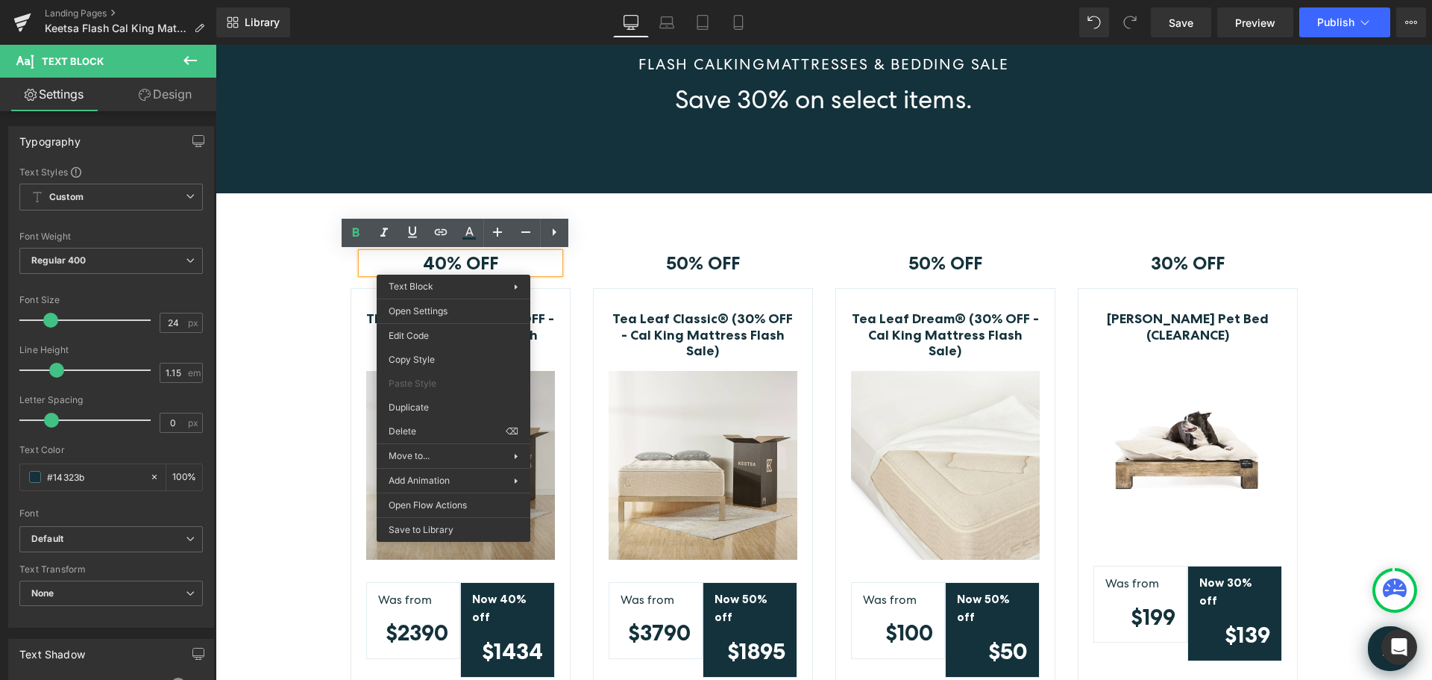
drag, startPoint x: 653, startPoint y: 472, endPoint x: 438, endPoint y: 427, distance: 220.2
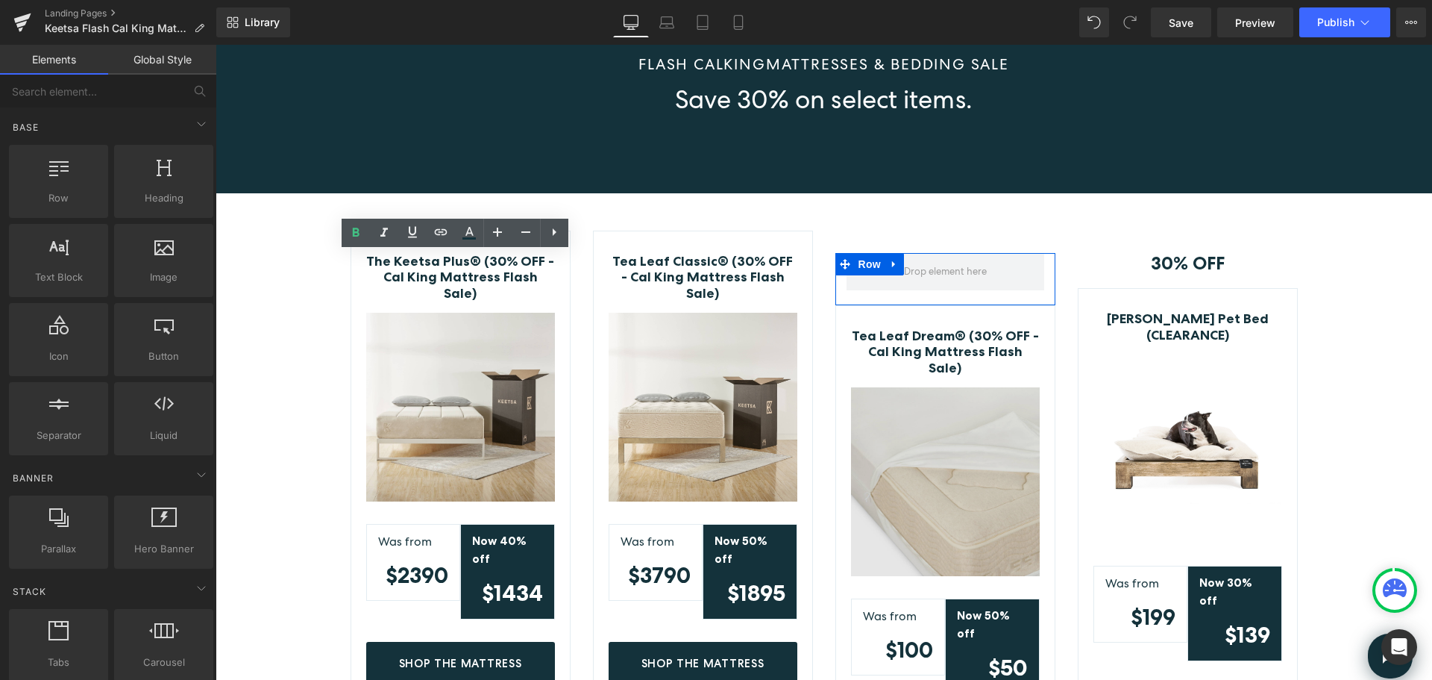
drag, startPoint x: 1158, startPoint y: 472, endPoint x: 959, endPoint y: 415, distance: 206.4
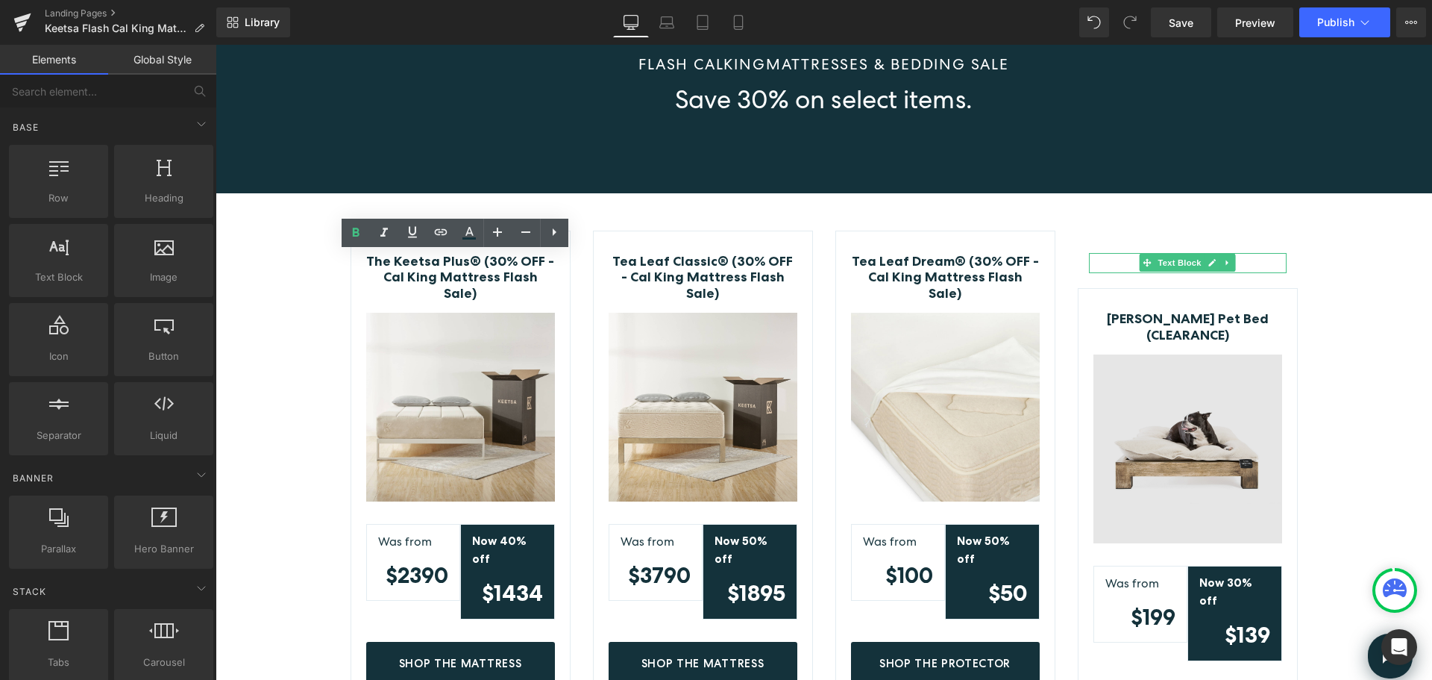
drag, startPoint x: 1440, startPoint y: 477, endPoint x: 1225, endPoint y: 433, distance: 220.2
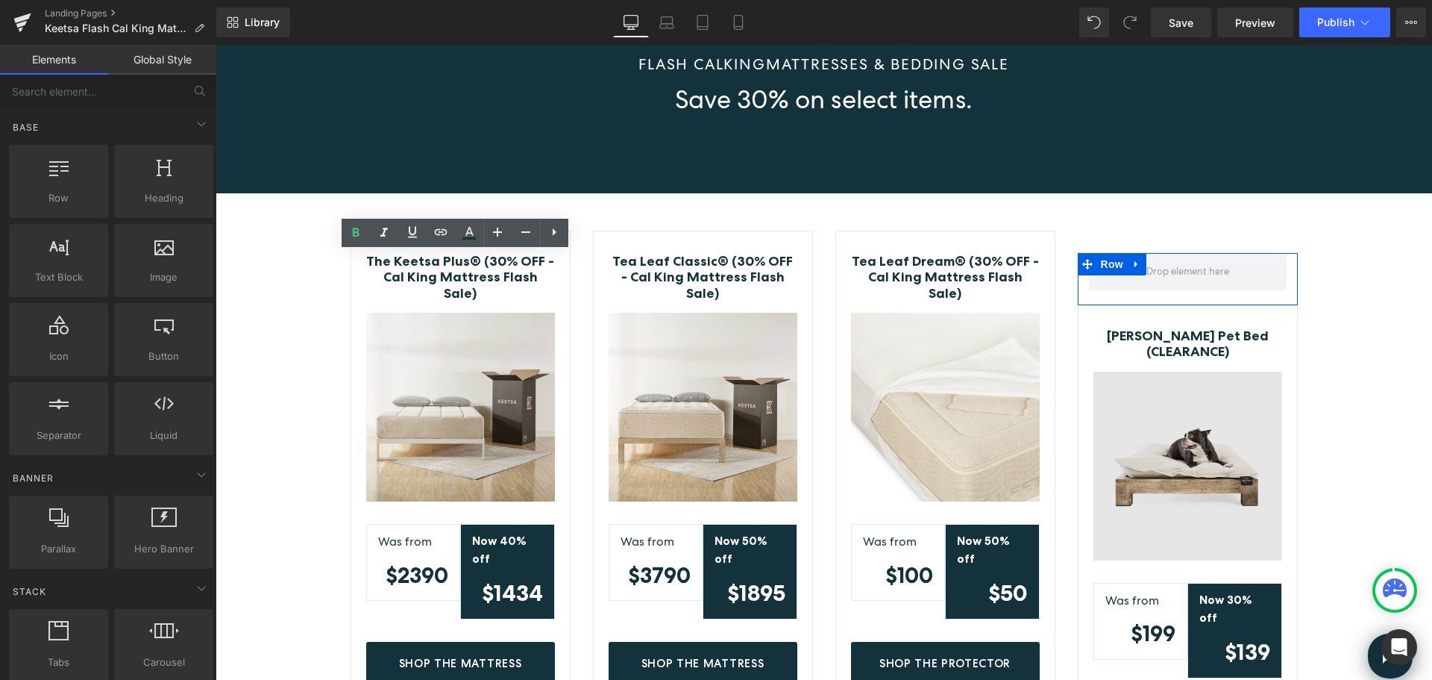
drag, startPoint x: 1443, startPoint y: 483, endPoint x: 1227, endPoint y: 439, distance: 220.2
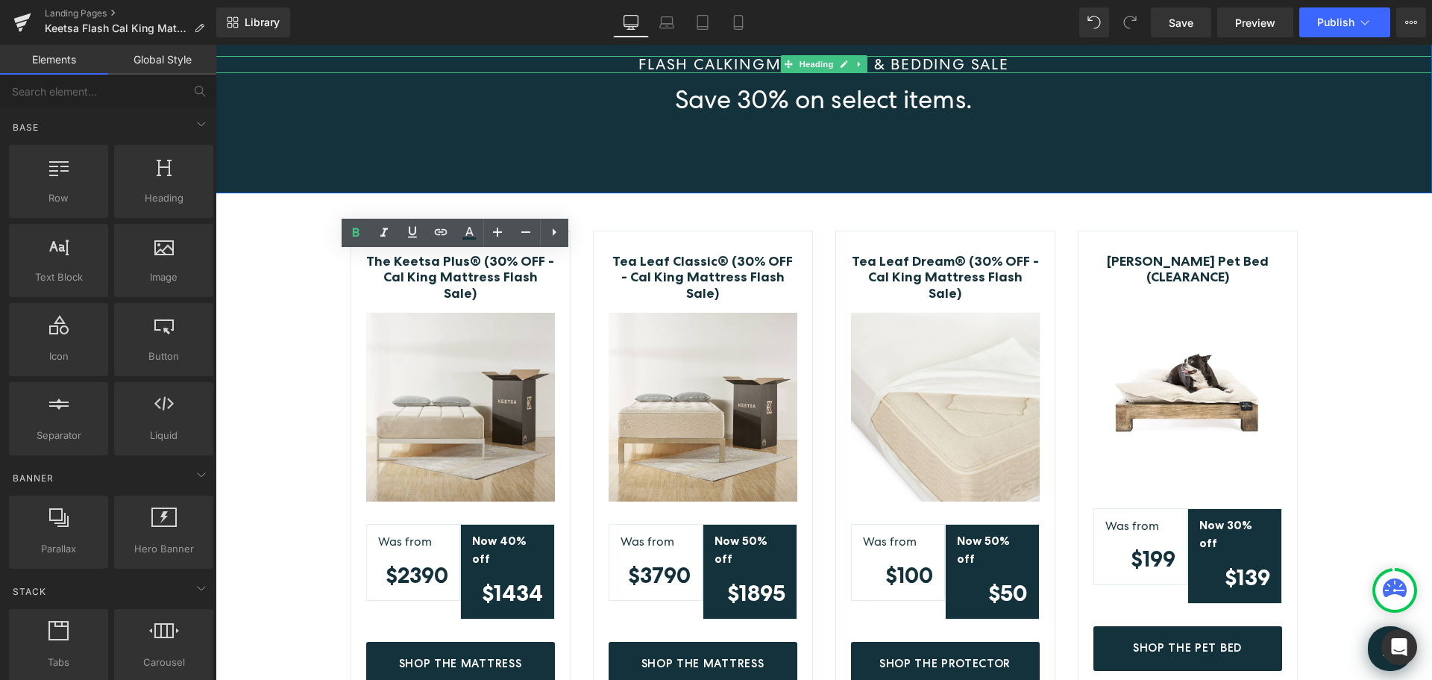
click at [630, 62] on h1 "FLASH CALKING MATTRESSES & BEDDING SALE" at bounding box center [824, 64] width 1217 height 17
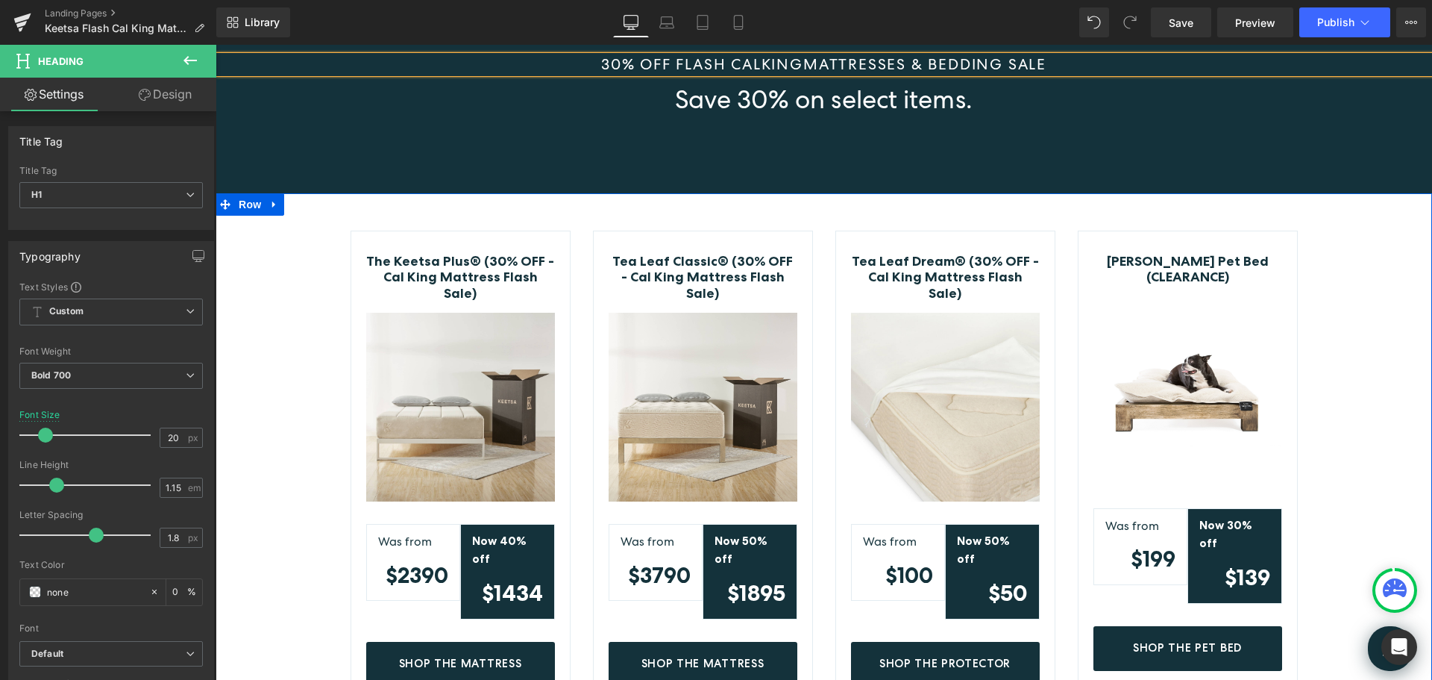
click at [1373, 322] on div "The Keetsa Plus® (30% OFF - Cal King Mattress Flash Sale) (P) Title Image Was f…" at bounding box center [824, 470] width 1217 height 480
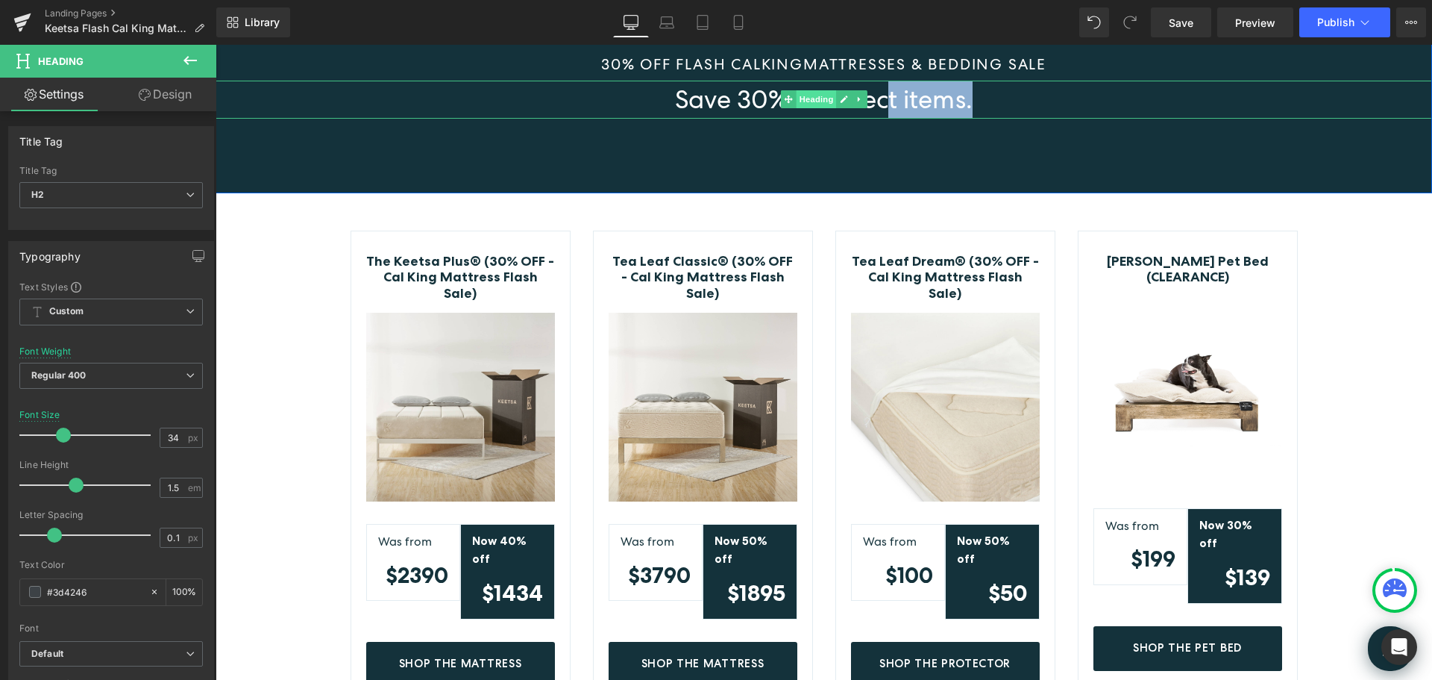
drag, startPoint x: 971, startPoint y: 103, endPoint x: 826, endPoint y: 97, distance: 145.6
click at [826, 97] on div "Save 30% on select items. Heading" at bounding box center [824, 100] width 1217 height 38
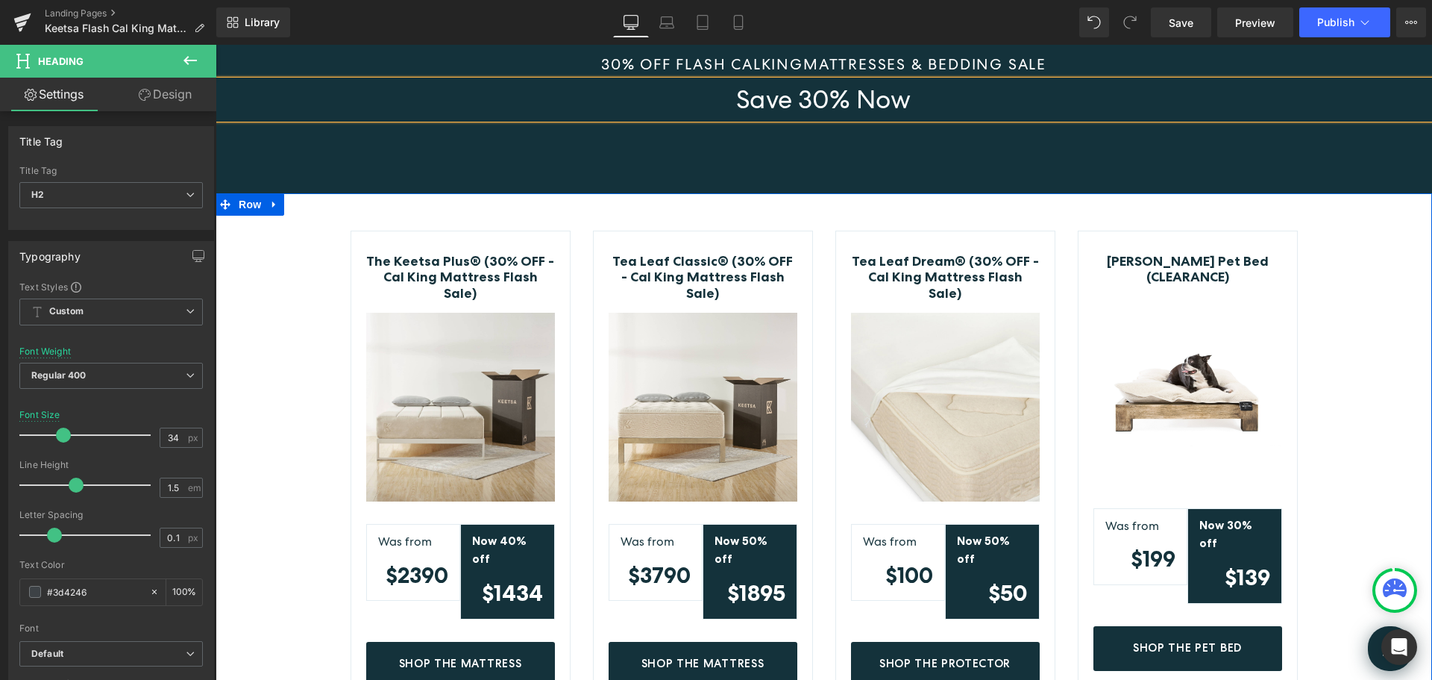
click at [1344, 324] on div "The Keetsa Plus® (30% OFF - Cal King Mattress Flash Sale) (P) Title Image Was f…" at bounding box center [824, 470] width 1217 height 480
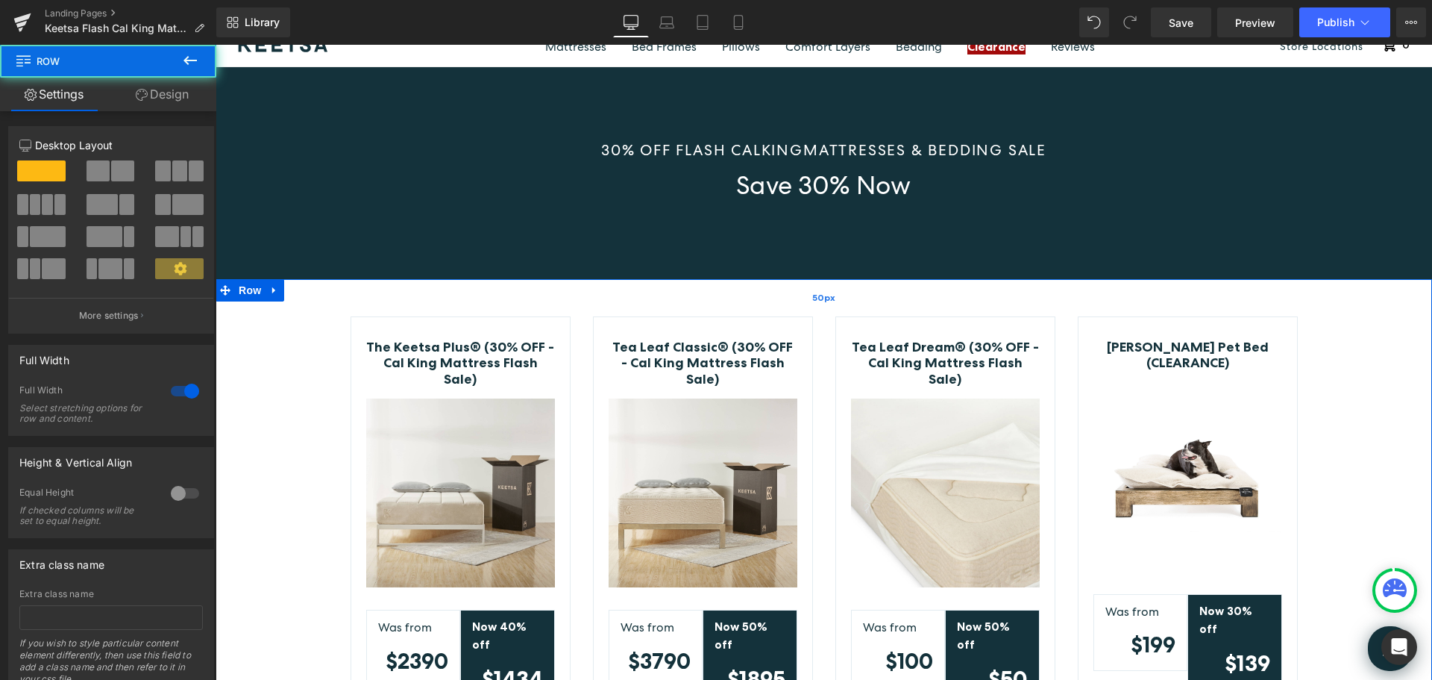
scroll to position [75, 0]
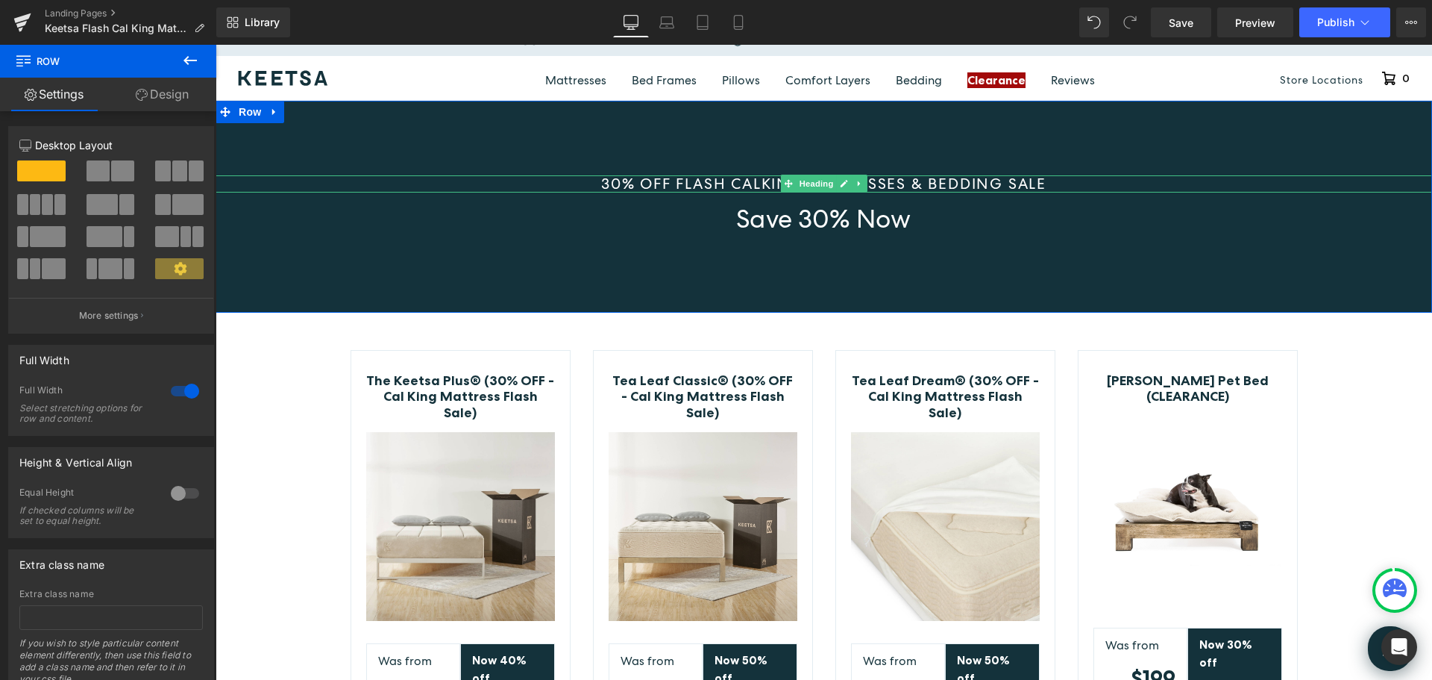
click at [894, 185] on span "MATTRESSES & BEDDING SALE" at bounding box center [924, 183] width 243 height 19
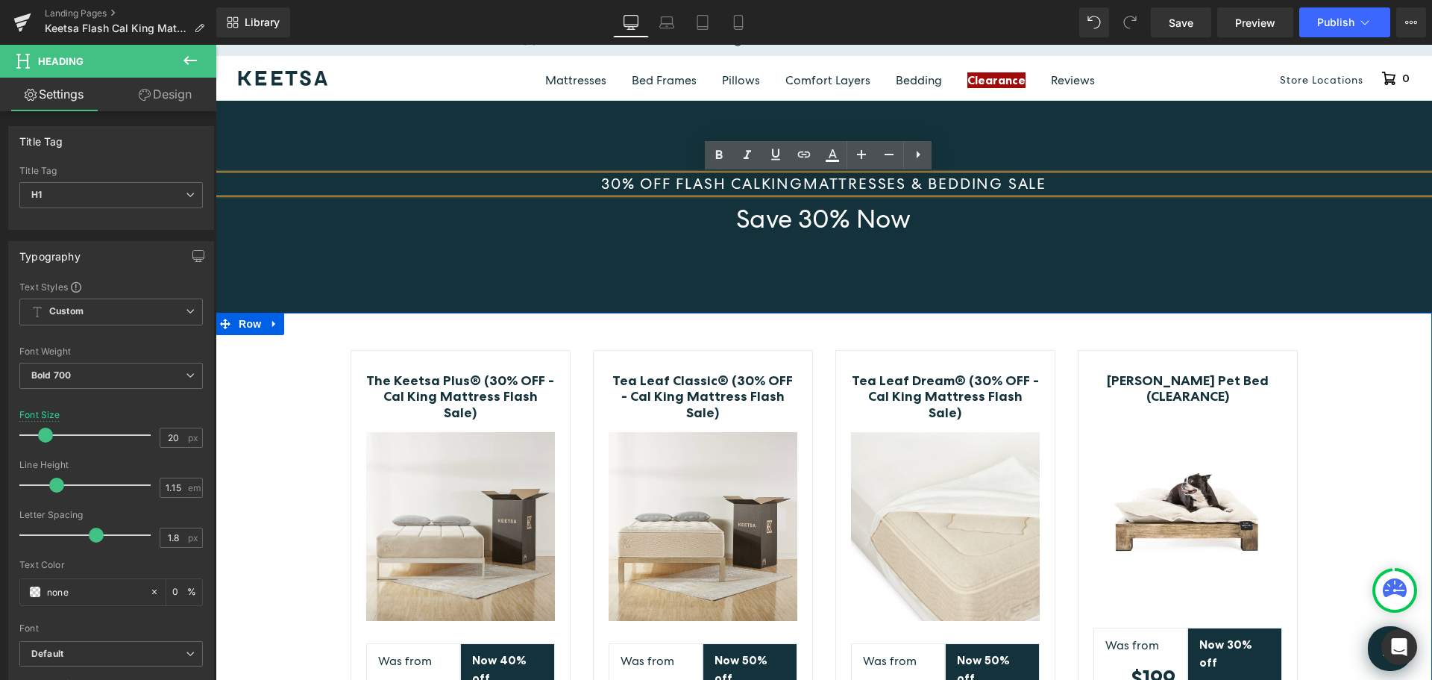
click at [1381, 410] on div "The Keetsa Plus® (30% OFF - Cal King Mattress Flash Sale) (P) Title Image Was f…" at bounding box center [824, 590] width 1217 height 480
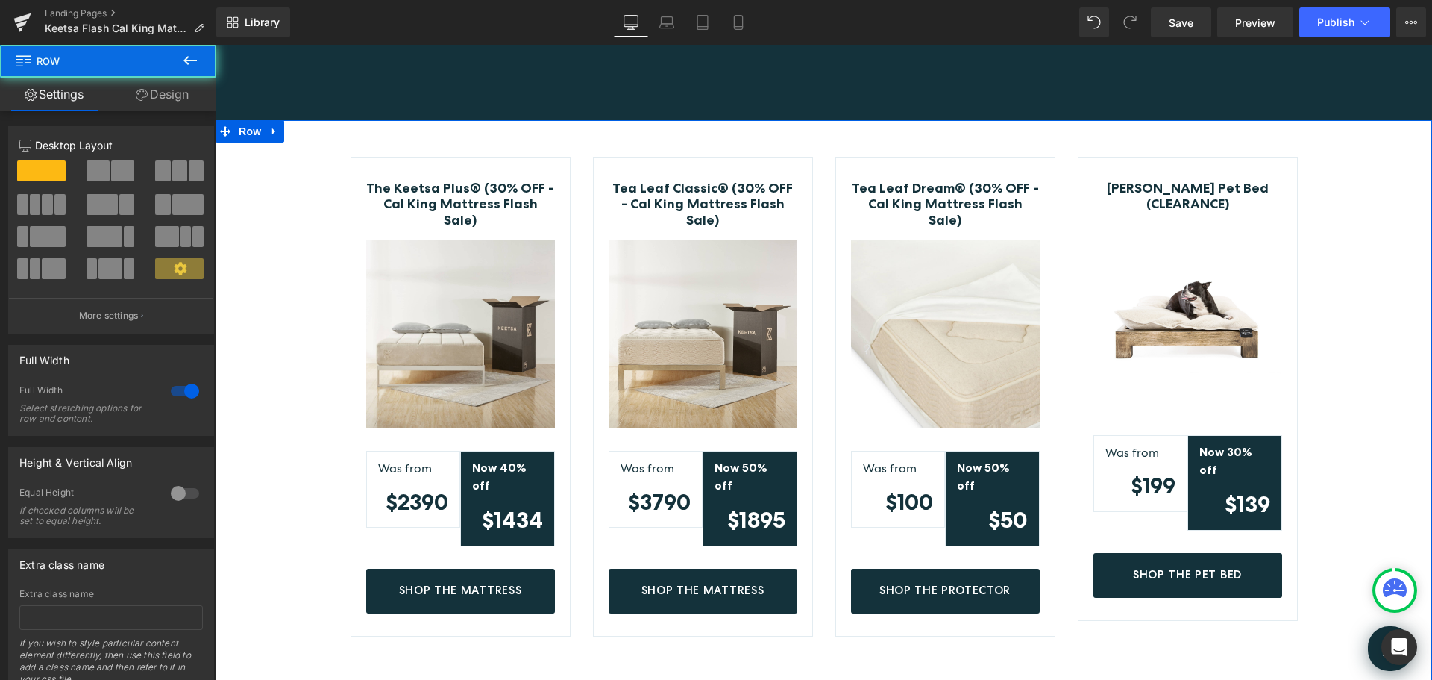
scroll to position [224, 0]
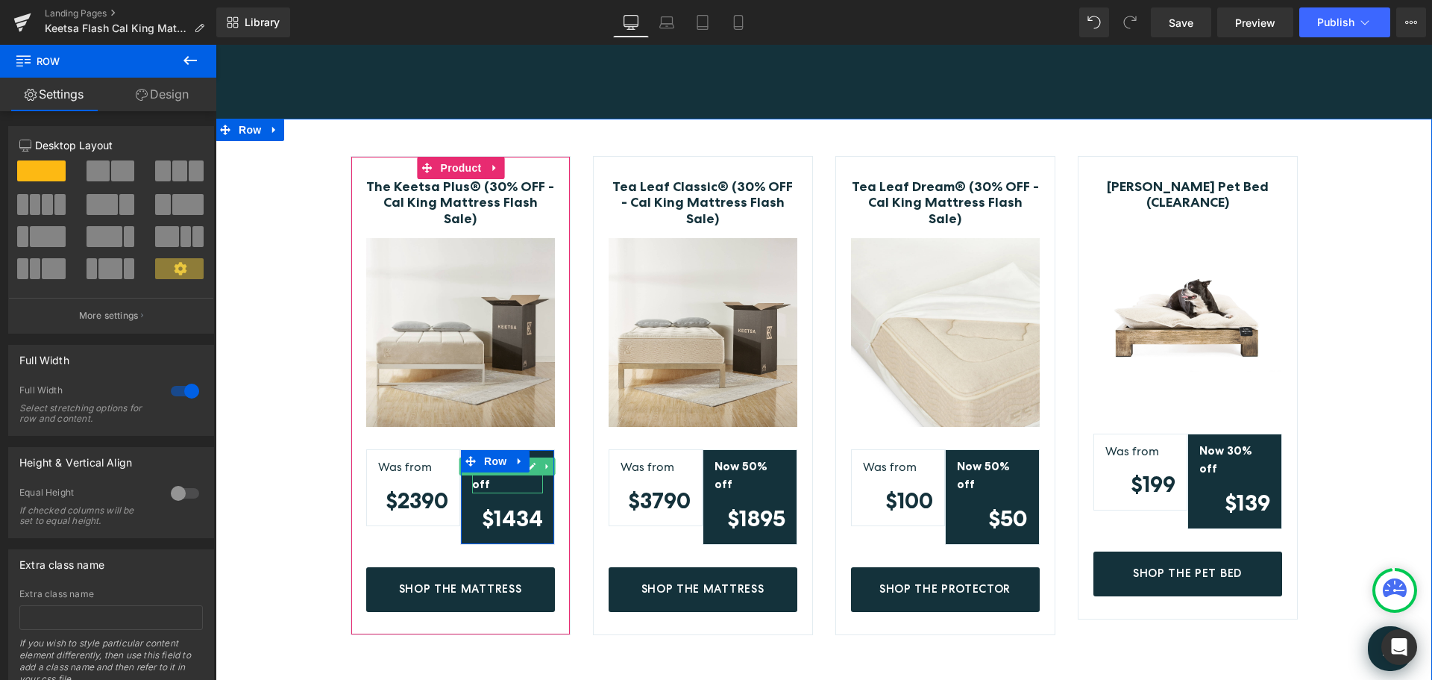
click at [528, 462] on icon at bounding box center [532, 466] width 8 height 9
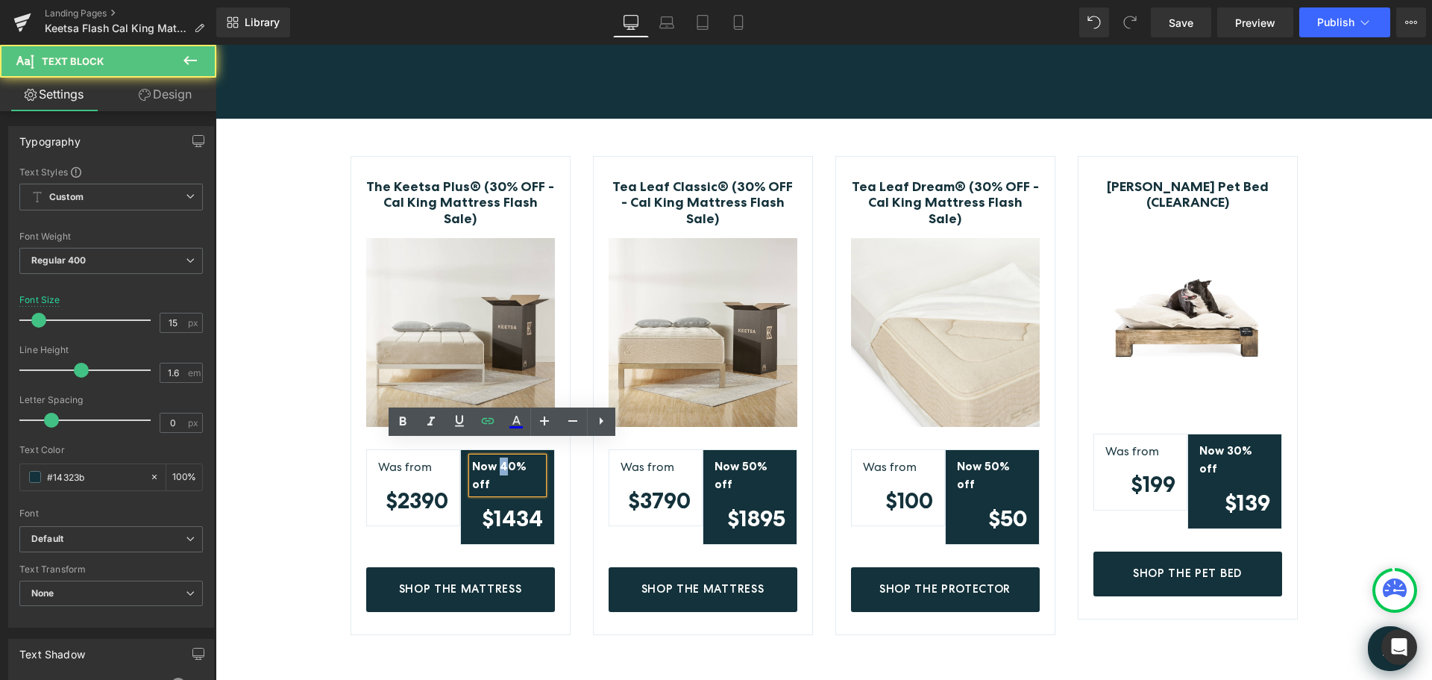
click at [496, 459] on strong "Now 40% off" at bounding box center [499, 475] width 54 height 32
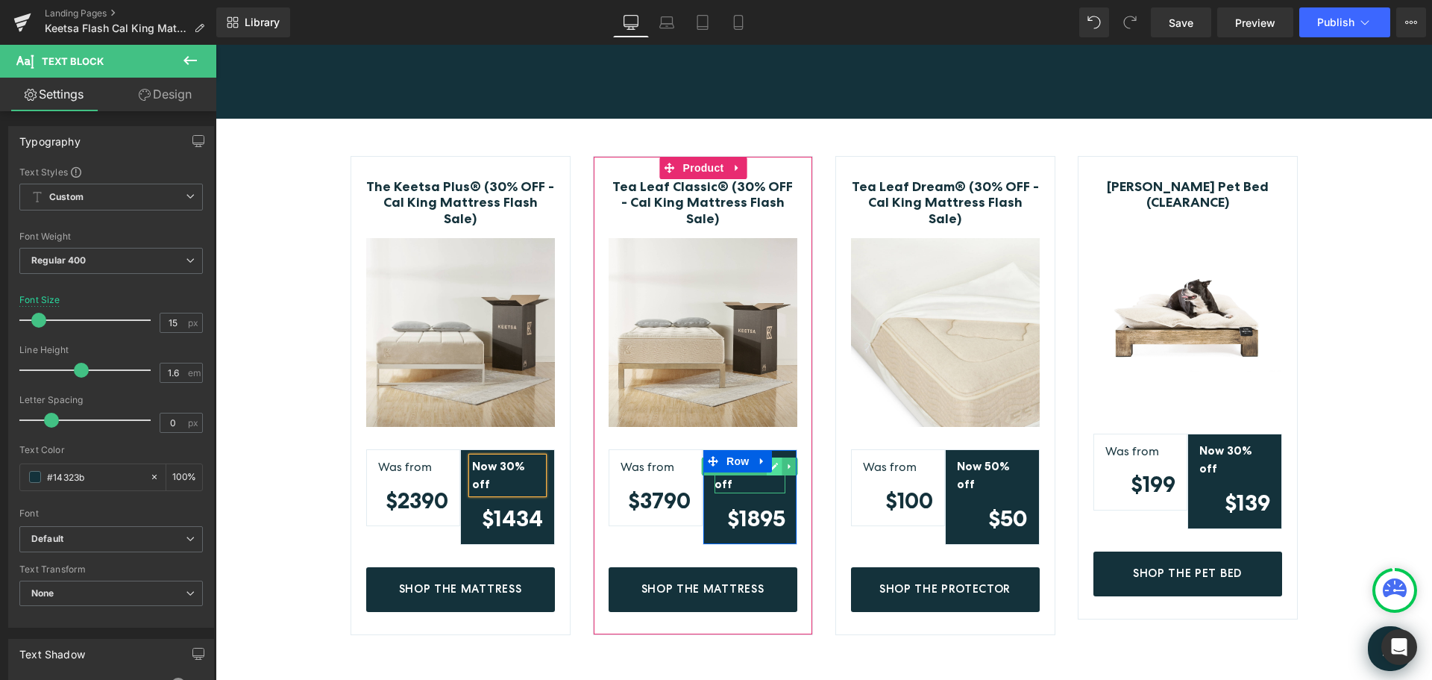
click at [772, 462] on icon at bounding box center [774, 465] width 7 height 7
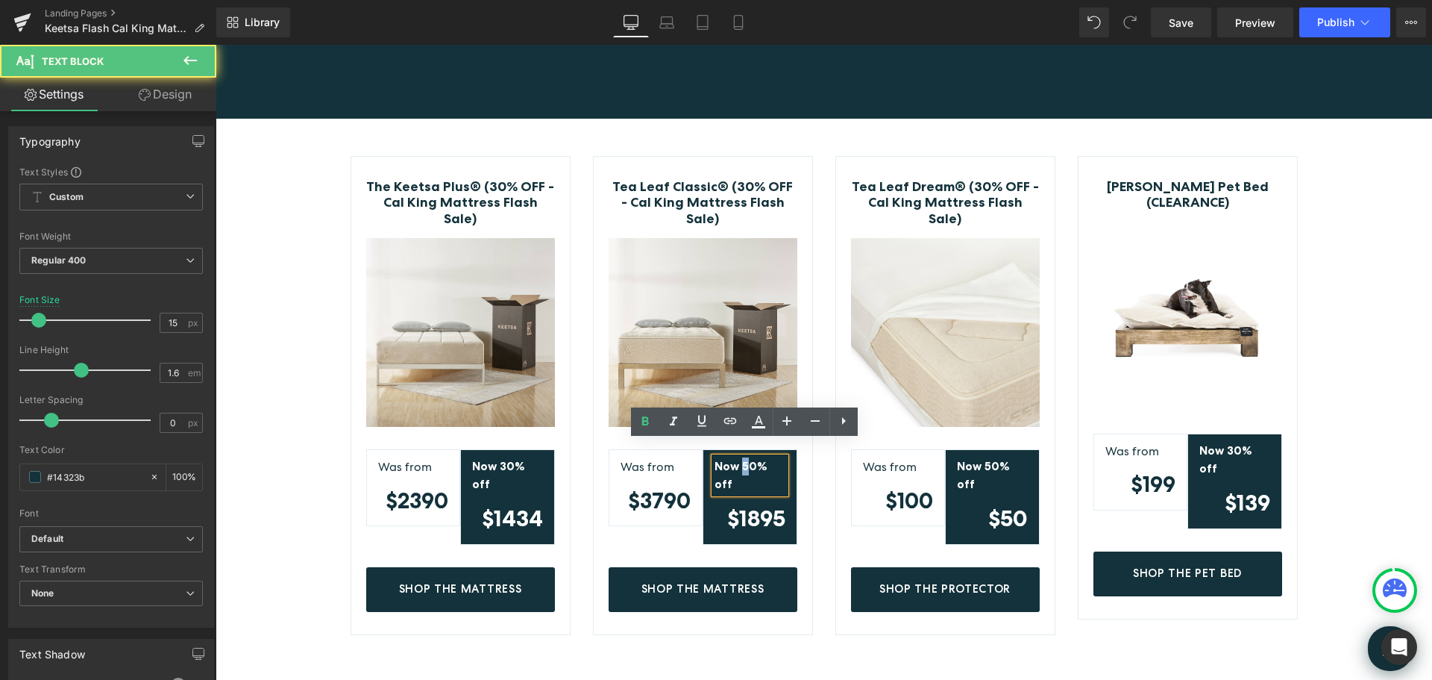
click at [738, 459] on strong "Now 50% off" at bounding box center [741, 475] width 53 height 32
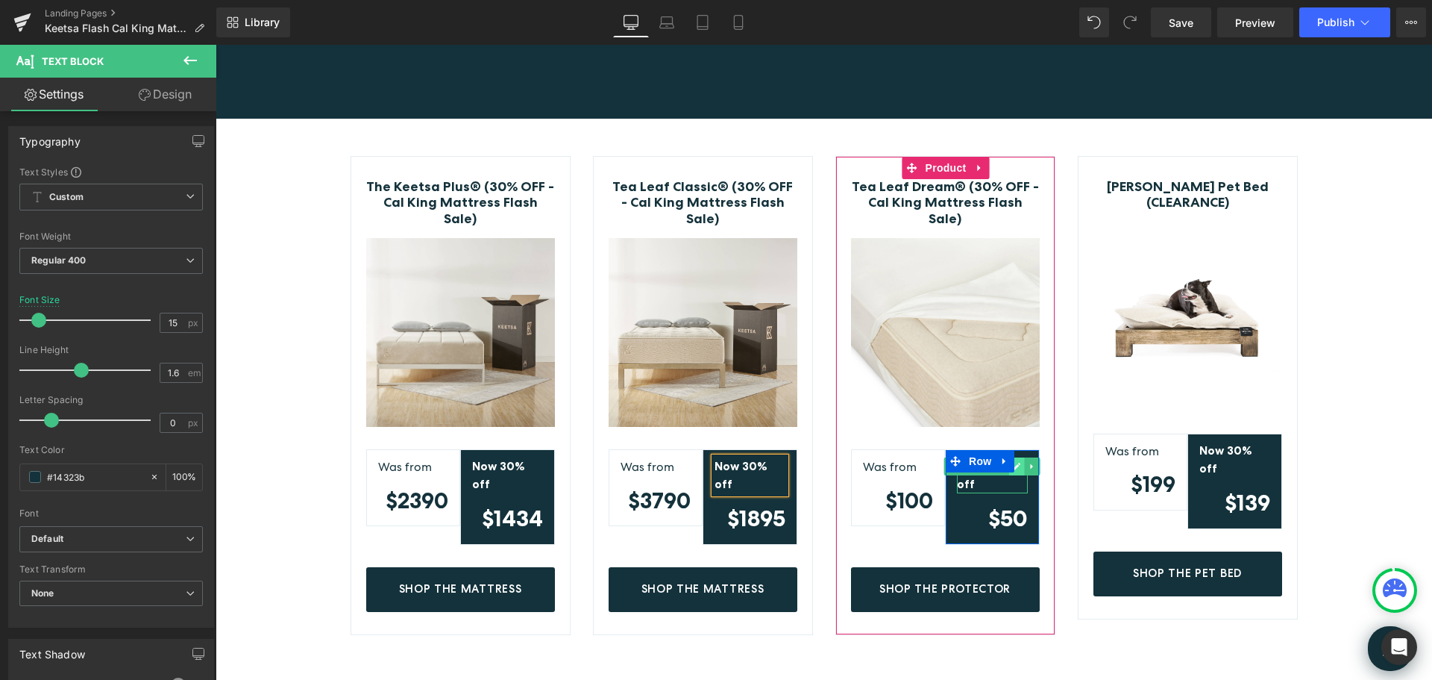
click at [1015, 462] on icon at bounding box center [1017, 465] width 7 height 7
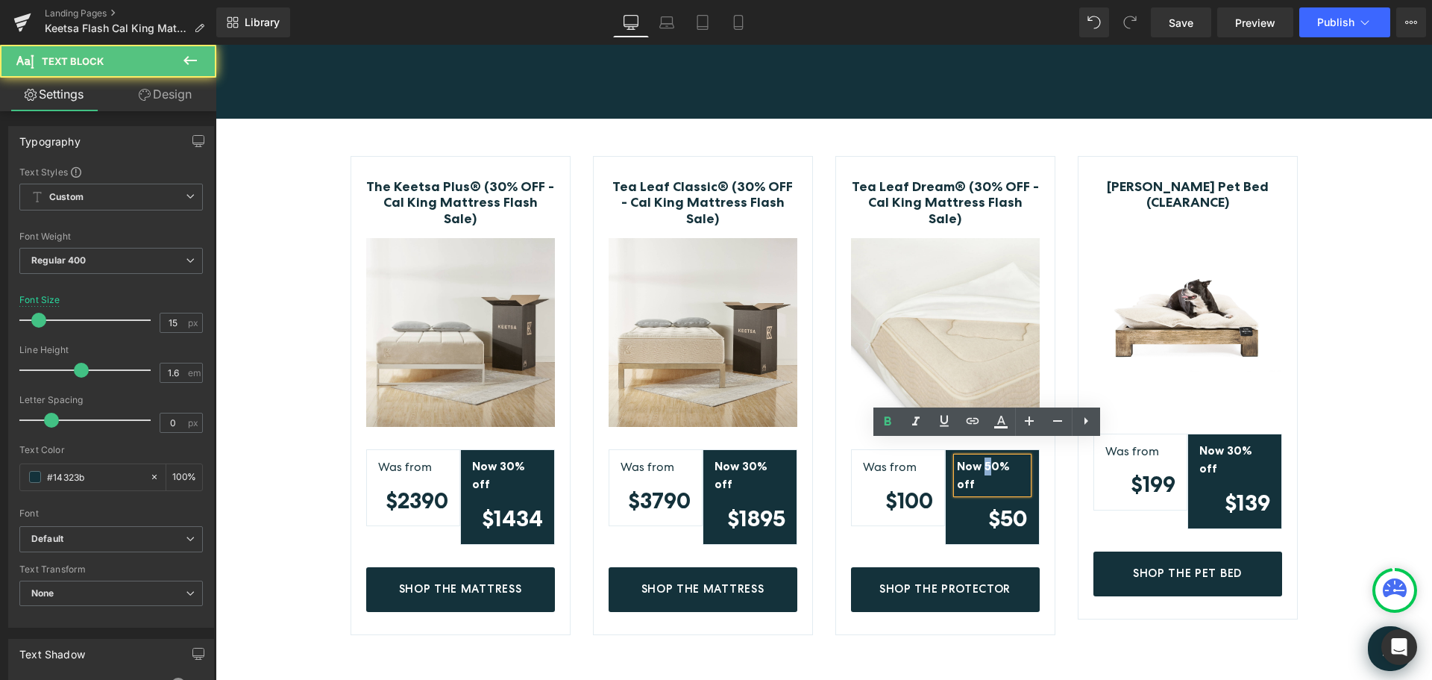
click at [979, 459] on strong "Now 50% off" at bounding box center [983, 475] width 53 height 32
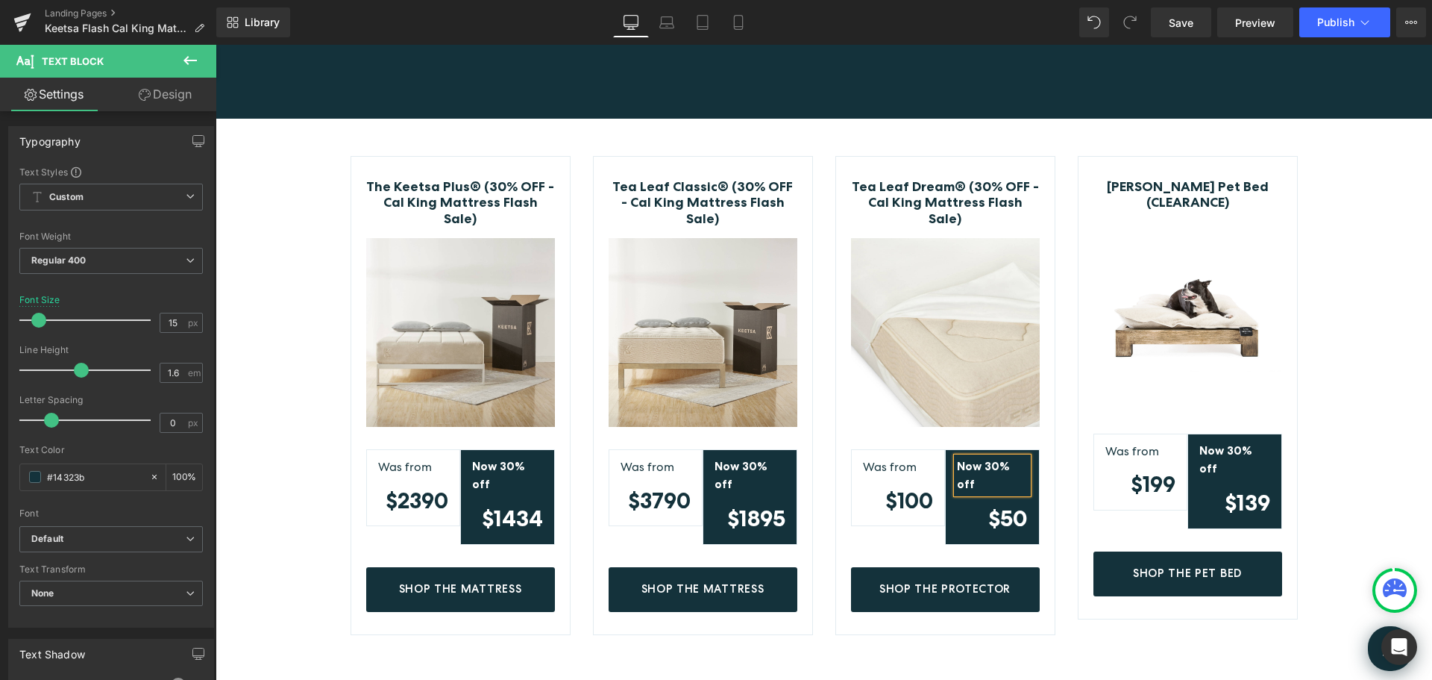
click at [1372, 431] on div "The Keetsa Plus® (30% OFF - Cal King Mattress Flash Sale) (P) Title Image Was f…" at bounding box center [824, 396] width 1217 height 480
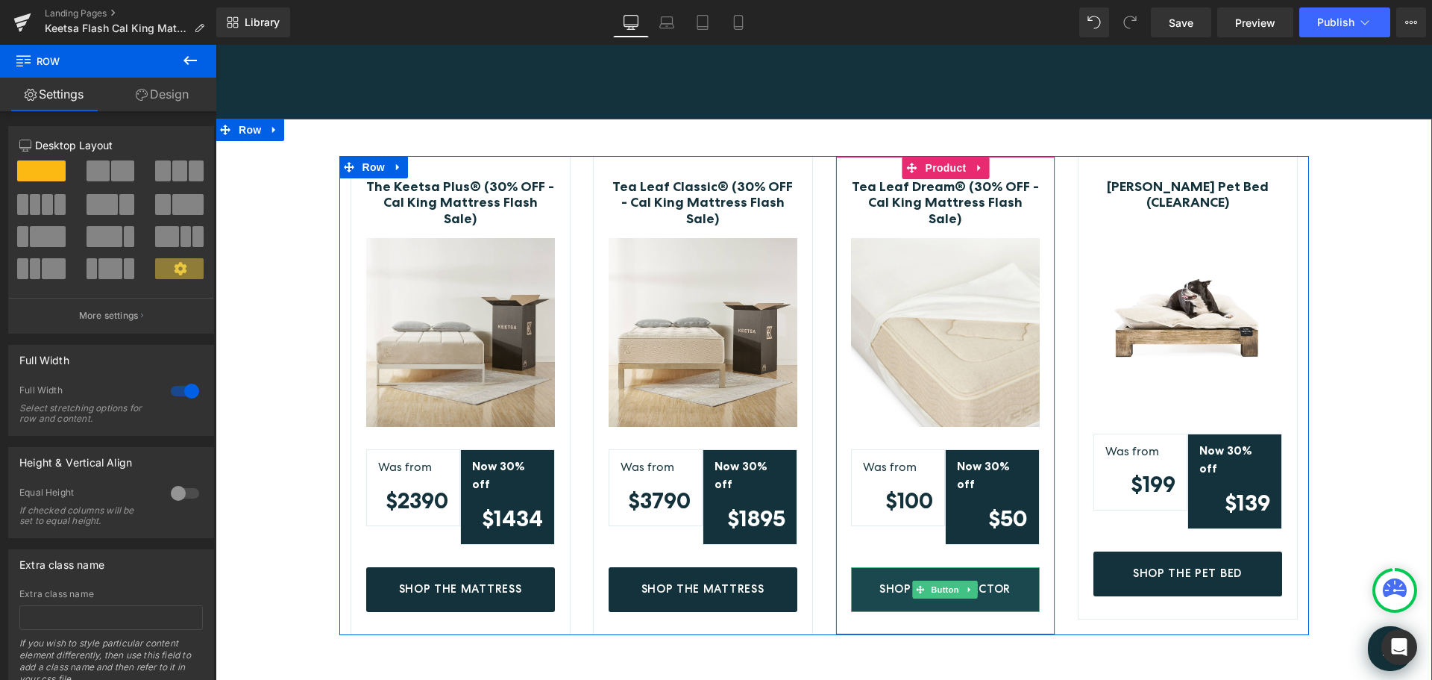
click at [995, 582] on span "Shop The Protector" at bounding box center [944, 588] width 131 height 13
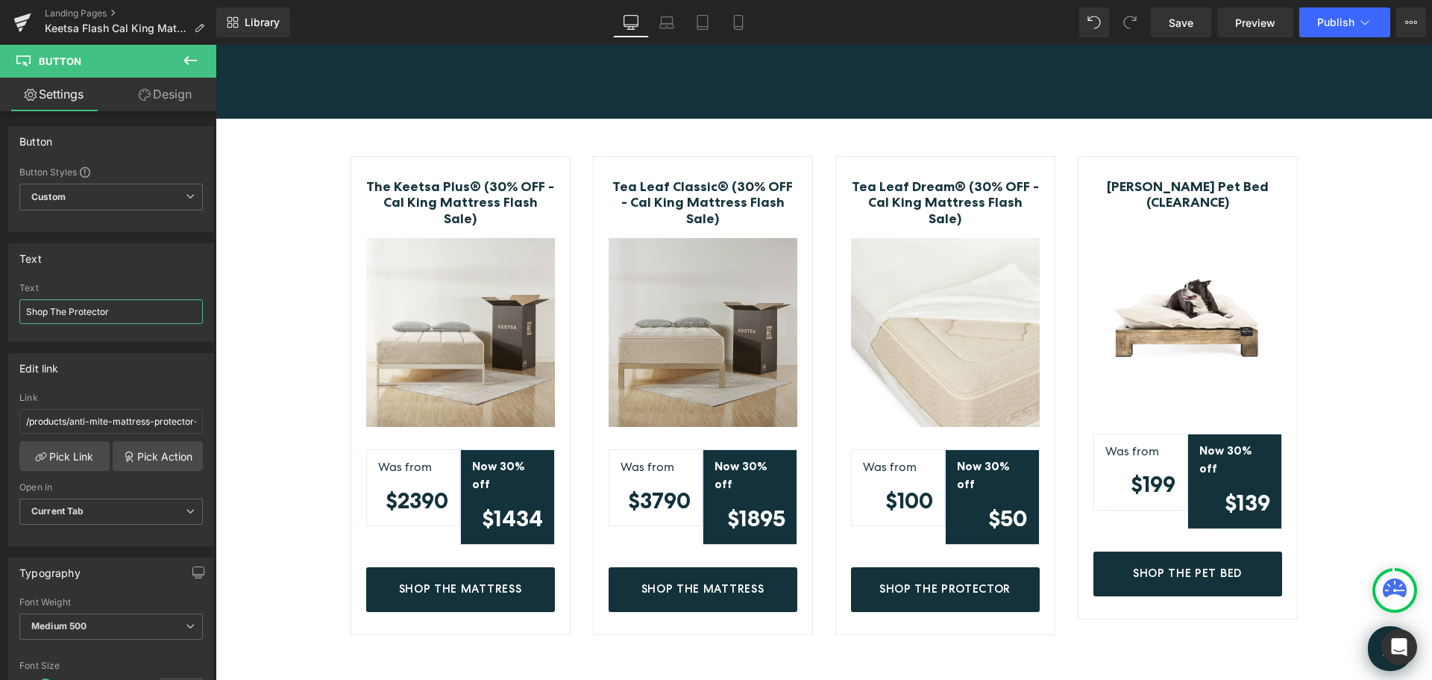
drag, startPoint x: 286, startPoint y: 357, endPoint x: 607, endPoint y: 307, distance: 325.4
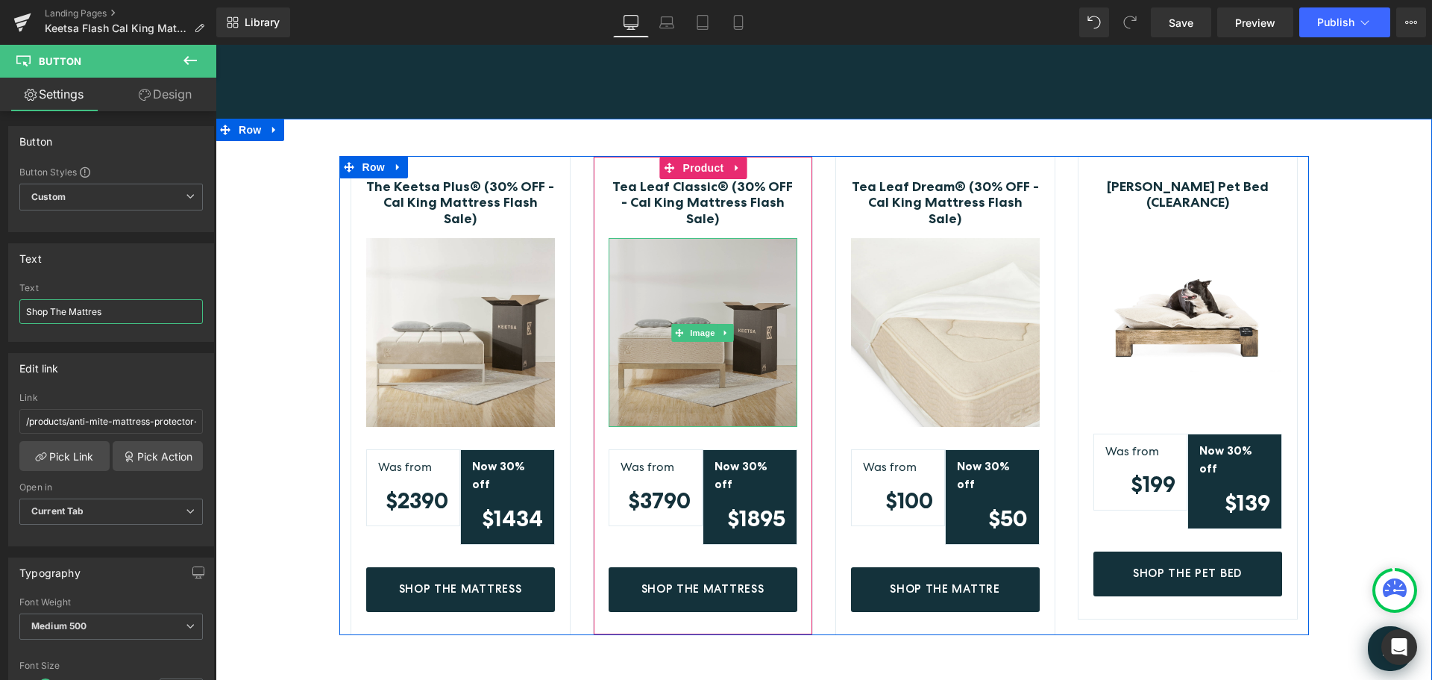
type input "Shop The Mattress"
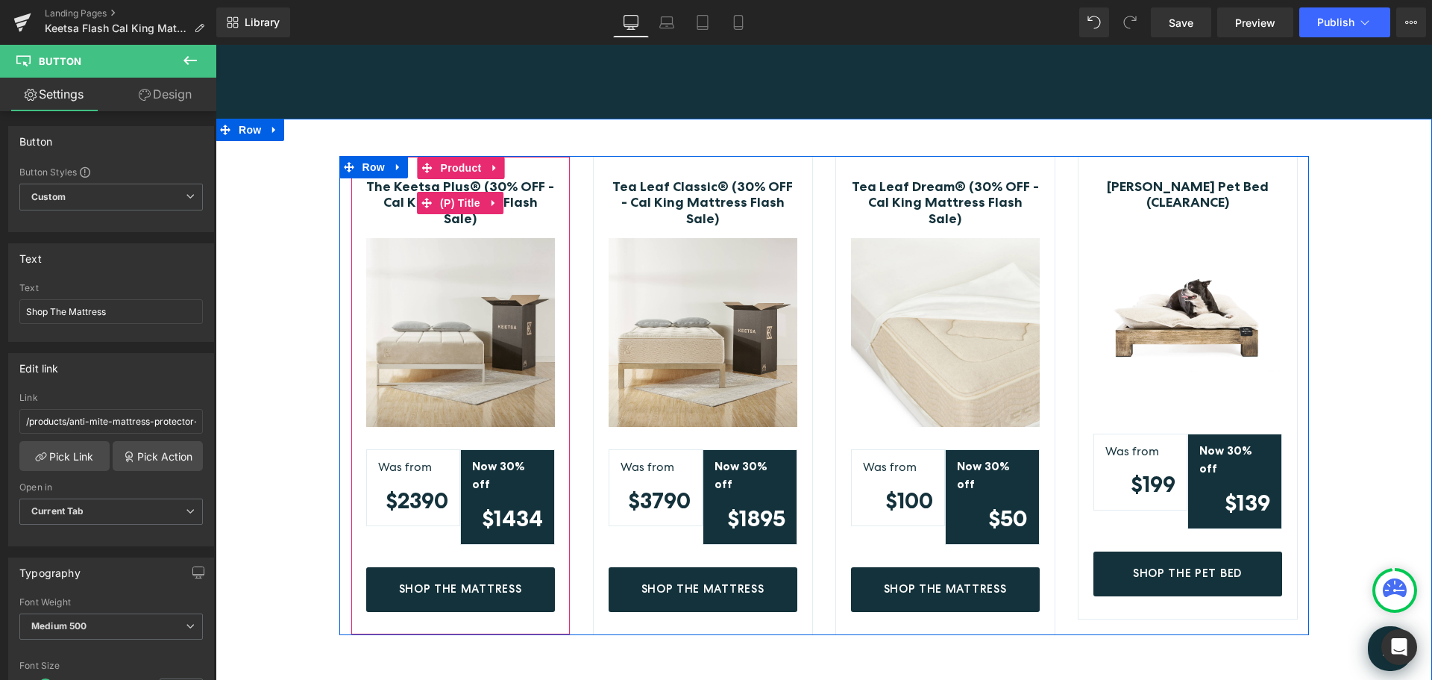
click at [518, 192] on link "The Keetsa Plus® (30% OFF - Cal King Mattress Flash Sale)" at bounding box center [460, 203] width 189 height 48
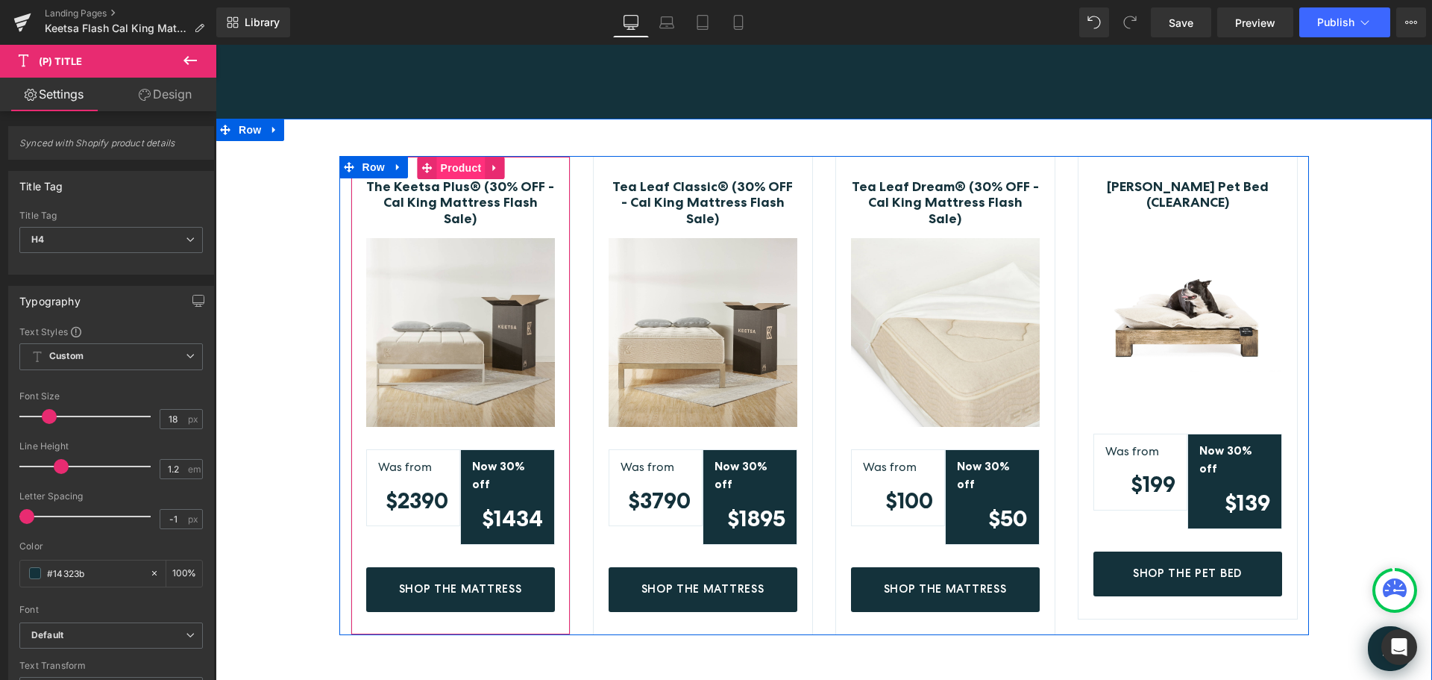
click at [453, 161] on span "Product" at bounding box center [461, 168] width 48 height 22
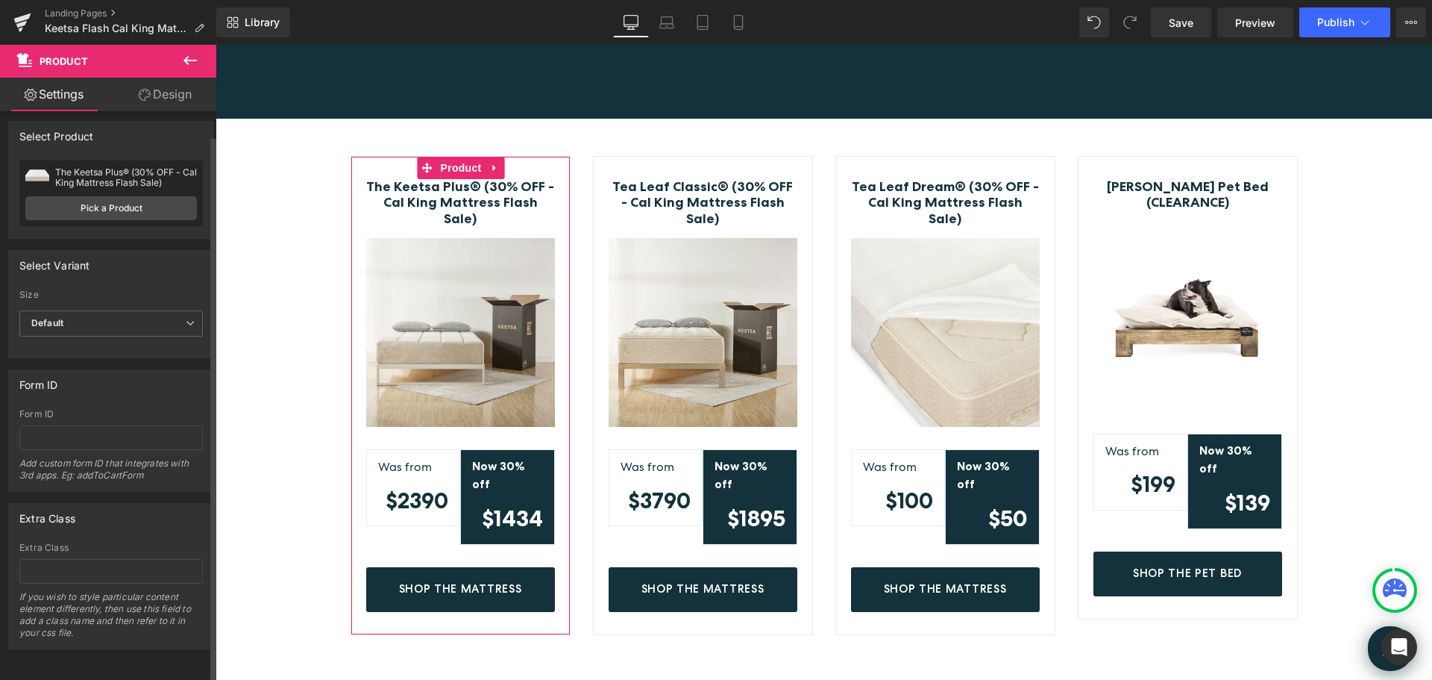
scroll to position [16, 0]
